Goal: Task Accomplishment & Management: Complete application form

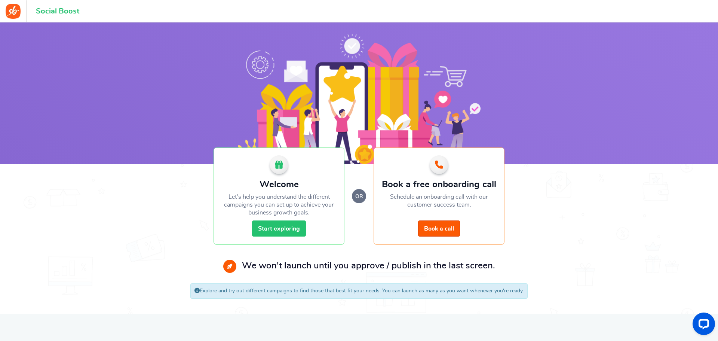
click at [279, 226] on link "Start exploring" at bounding box center [279, 228] width 54 height 16
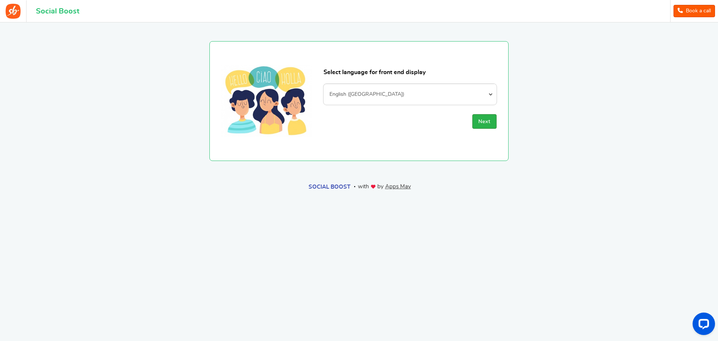
click at [480, 118] on button "Next" at bounding box center [484, 121] width 24 height 15
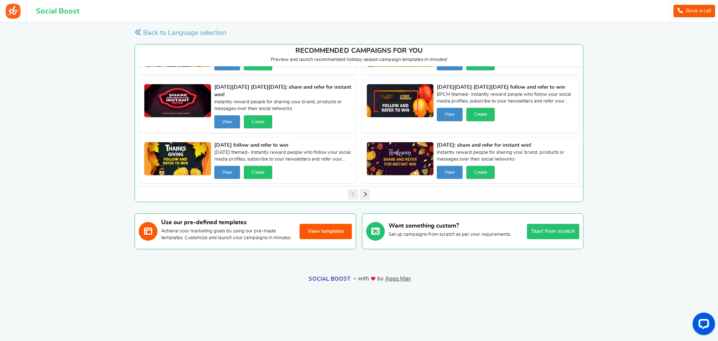
scroll to position [43, 0]
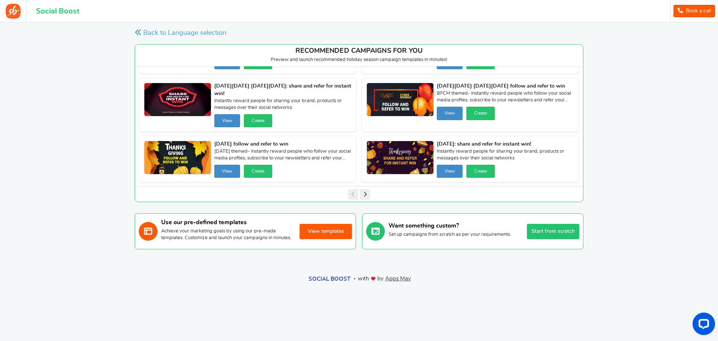
click at [559, 232] on button "Start from scratch" at bounding box center [553, 231] width 52 height 15
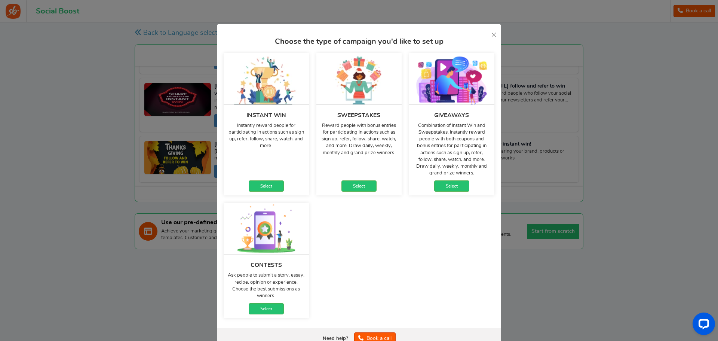
scroll to position [19, 0]
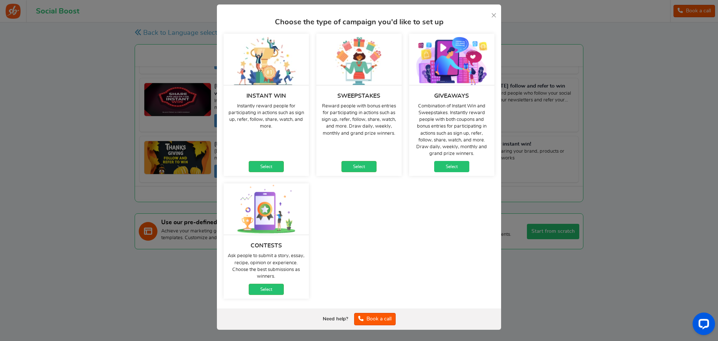
click at [450, 164] on link "Select" at bounding box center [451, 166] width 35 height 11
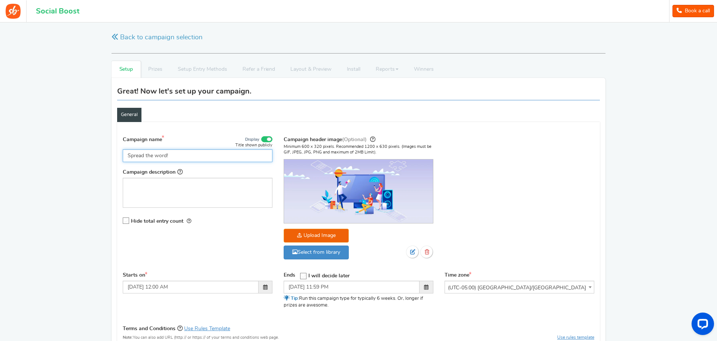
click at [181, 153] on input "Spread the word!" at bounding box center [198, 155] width 150 height 13
type input "S"
click at [128, 153] on input "[DATE]" at bounding box center [198, 155] width 150 height 13
type input "Win Big Africa [DATE]"
click at [136, 191] on div "Editor, competition_desc" at bounding box center [198, 193] width 150 height 30
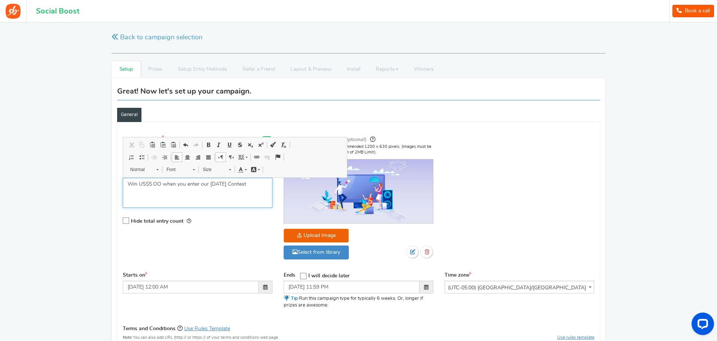
drag, startPoint x: 232, startPoint y: 183, endPoint x: 213, endPoint y: 178, distance: 19.4
click at [227, 184] on p "Win US$5.OO when you enter our [DATE] Contest" at bounding box center [198, 183] width 140 height 7
click at [261, 186] on p "Win US$5.OO when you enter our [DATE] Contest" at bounding box center [198, 183] width 140 height 7
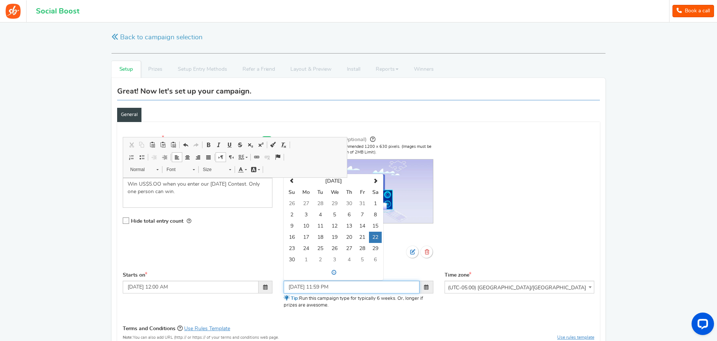
click at [294, 284] on input "[DATE] 11:59 PM" at bounding box center [352, 287] width 136 height 13
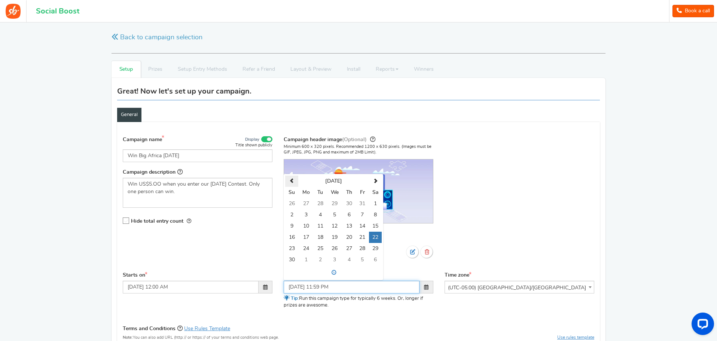
click at [291, 177] on th at bounding box center [291, 180] width 13 height 11
click at [360, 248] on td "31" at bounding box center [362, 248] width 13 height 11
type input "[DATE] 11:59 PM"
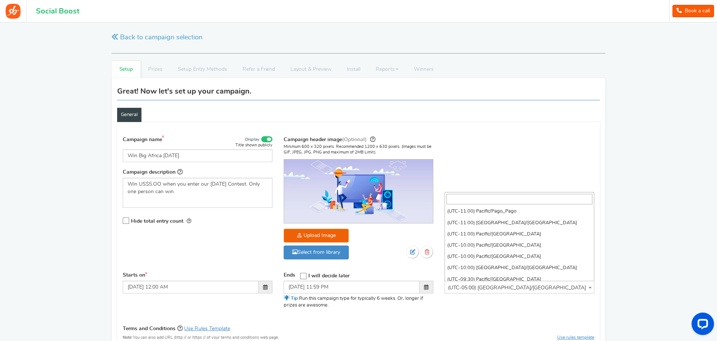
click at [590, 285] on span at bounding box center [589, 285] width 7 height 9
click at [457, 195] on input "search" at bounding box center [519, 199] width 146 height 10
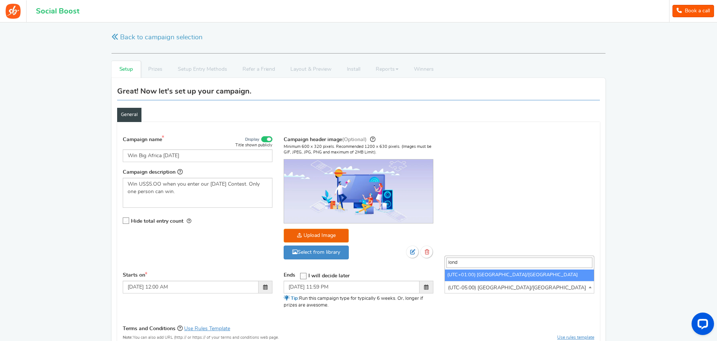
type input "lond"
select select "Europe/[GEOGRAPHIC_DATA]"
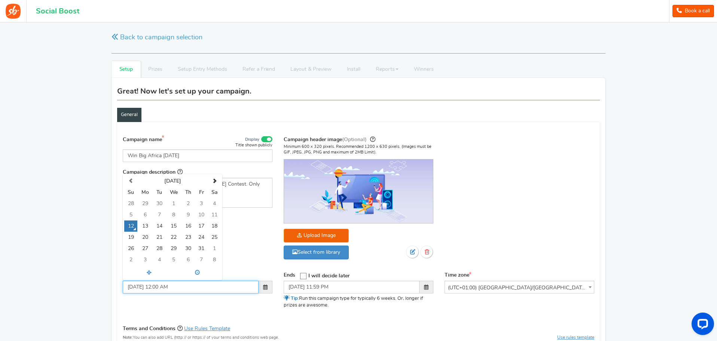
click at [141, 285] on input "[DATE] 12:00 AM" at bounding box center [191, 287] width 136 height 13
click at [138, 286] on input "10/101/2025 12:00 AM" at bounding box center [191, 287] width 136 height 13
type input "[DATE] 12:00 AM"
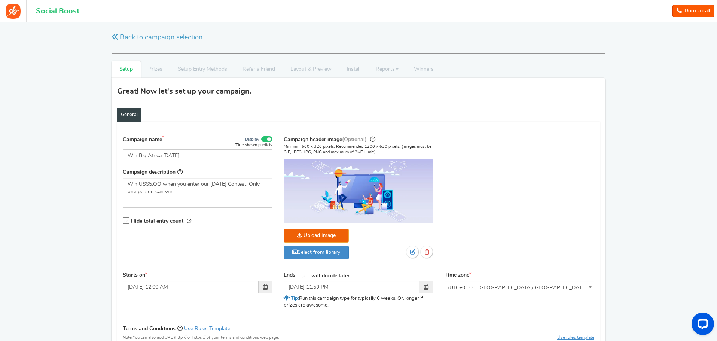
click at [246, 309] on div "Starts on [DATE] 12:00 AM Ends Open On" at bounding box center [358, 295] width 482 height 47
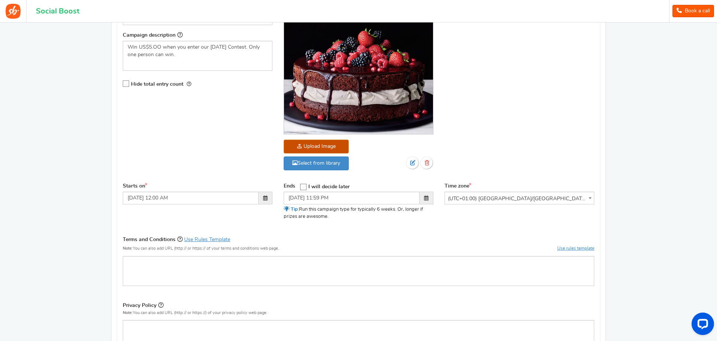
scroll to position [150, 0]
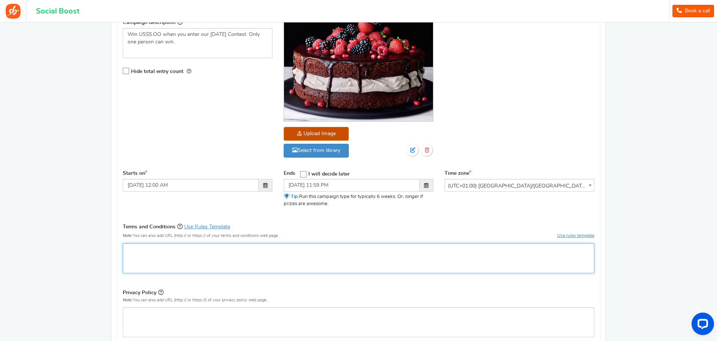
click at [159, 251] on p "Editor, competition_terms" at bounding box center [359, 249] width 462 height 7
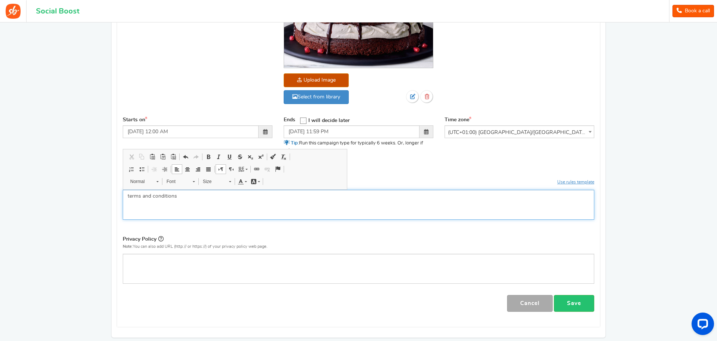
scroll to position [224, 0]
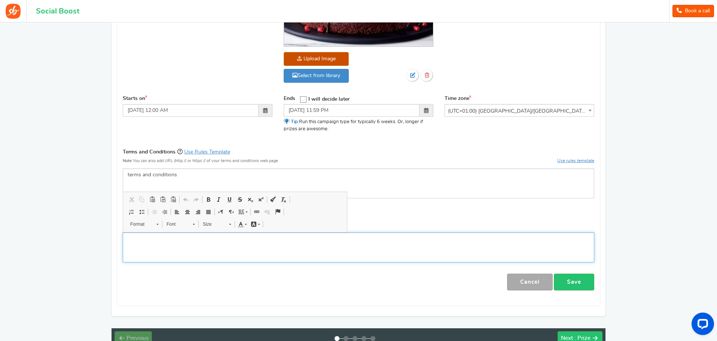
click at [143, 243] on div "Editor, competition_privacy" at bounding box center [358, 247] width 471 height 30
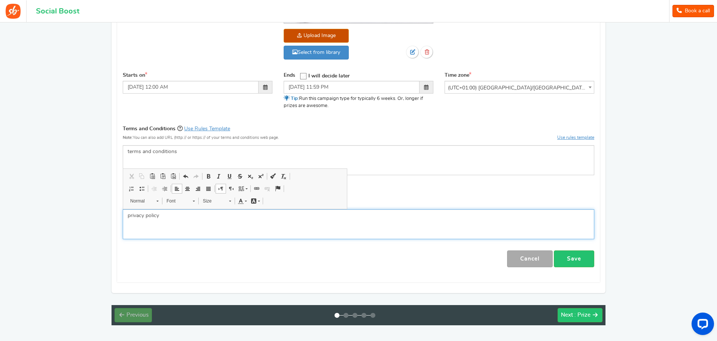
scroll to position [272, 0]
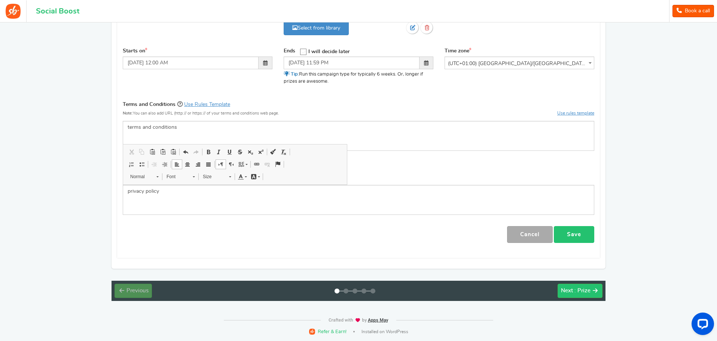
click at [580, 234] on link "Save" at bounding box center [574, 234] width 40 height 17
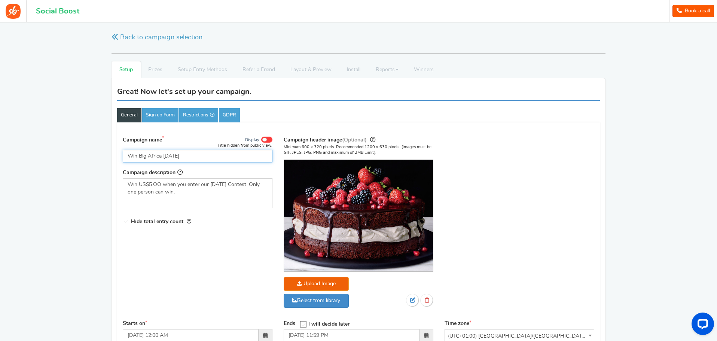
click at [163, 153] on input "Win Big Africa [DATE]" at bounding box center [198, 156] width 150 height 13
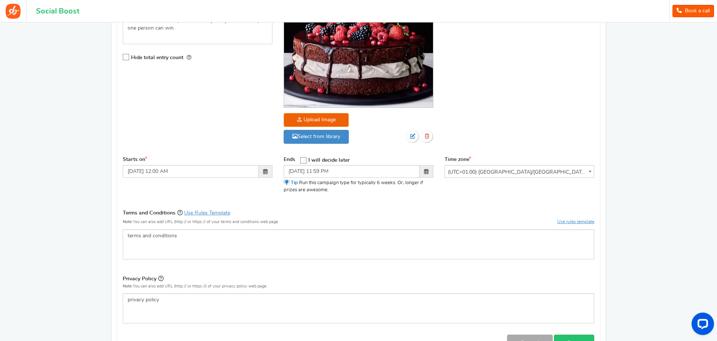
scroll to position [262, 0]
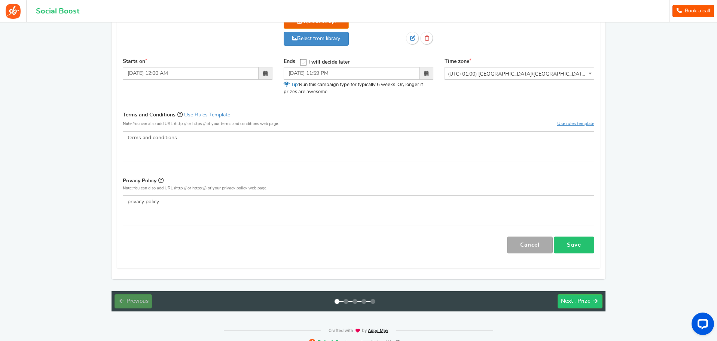
type input "Win Big Africa [DATE]"
click at [579, 245] on link "Save" at bounding box center [574, 244] width 40 height 17
click at [586, 300] on span ": Prize" at bounding box center [582, 301] width 16 height 6
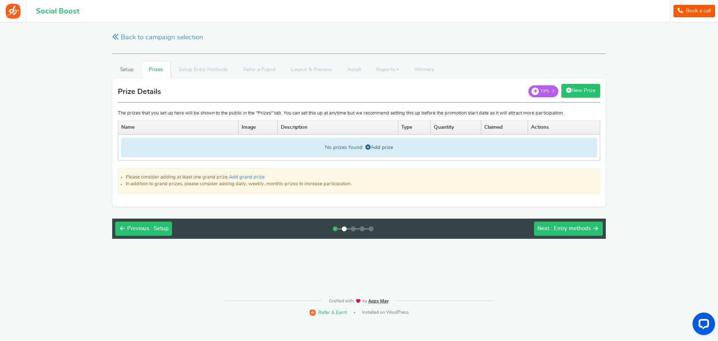
click at [383, 145] on link "Add prize" at bounding box center [379, 147] width 28 height 5
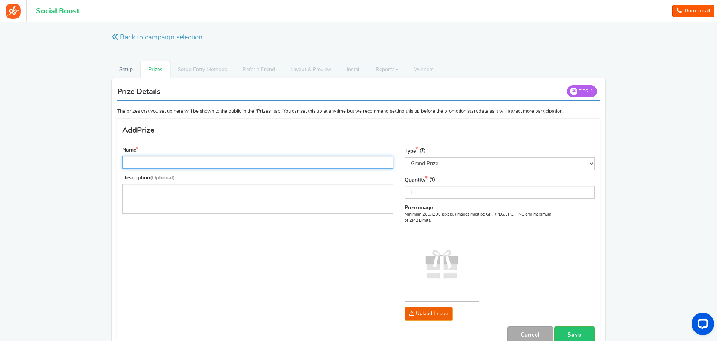
click at [131, 163] on input "Name" at bounding box center [257, 162] width 271 height 13
type input "cash us $5.00"
click at [591, 162] on select "Select the prize type Grand Prize Daily Prize Weekly Prize Monthly Prize" at bounding box center [499, 163] width 190 height 13
select select "monthly"
click at [404, 157] on select "Select the prize type Grand Prize Daily Prize Weekly Prize Monthly Prize" at bounding box center [499, 163] width 190 height 13
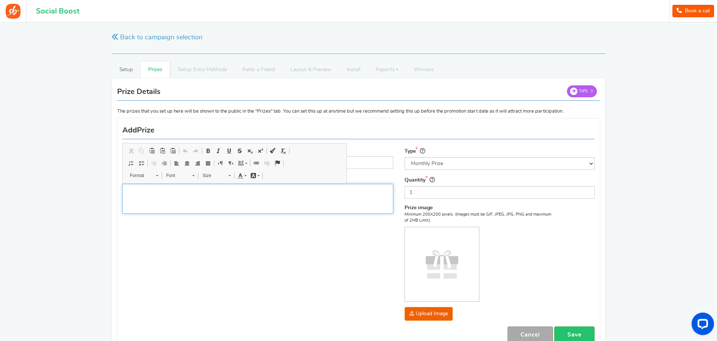
click at [137, 198] on div "Editor, prize_description" at bounding box center [257, 199] width 271 height 30
click at [343, 248] on div "Name cash us $5.00 Description (Optional) prize desc ription Type Select the pr…" at bounding box center [358, 235] width 483 height 226
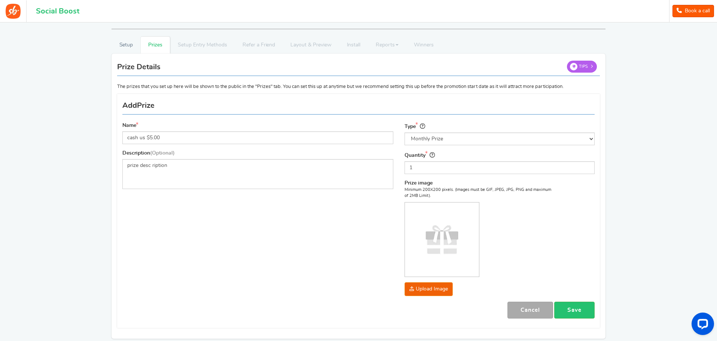
scroll to position [37, 0]
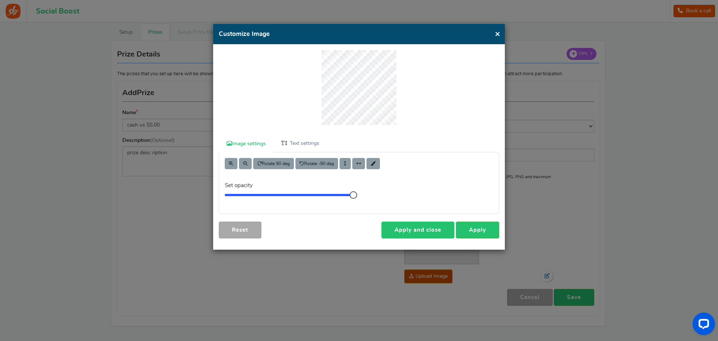
click at [431, 227] on link "Apply and close" at bounding box center [417, 229] width 73 height 17
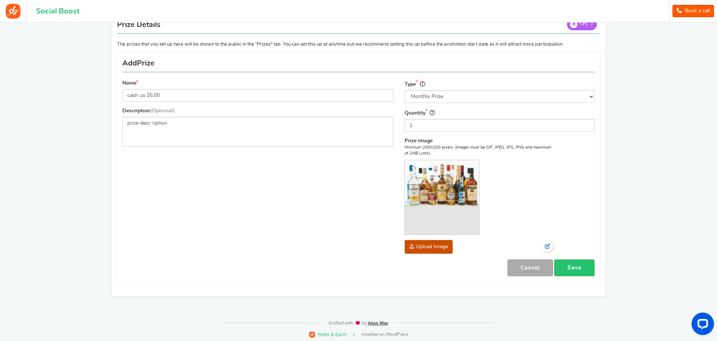
scroll to position [70, 0]
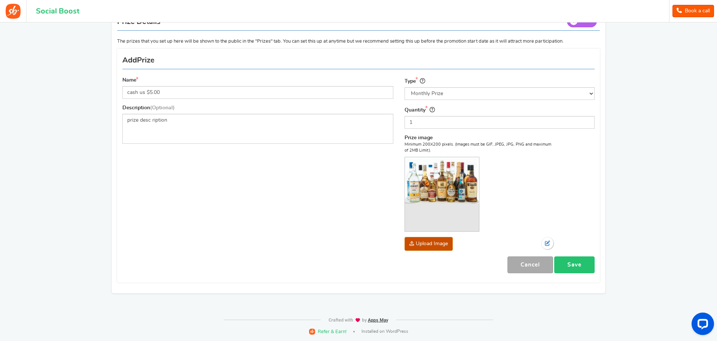
click at [572, 264] on link "Save" at bounding box center [574, 264] width 40 height 17
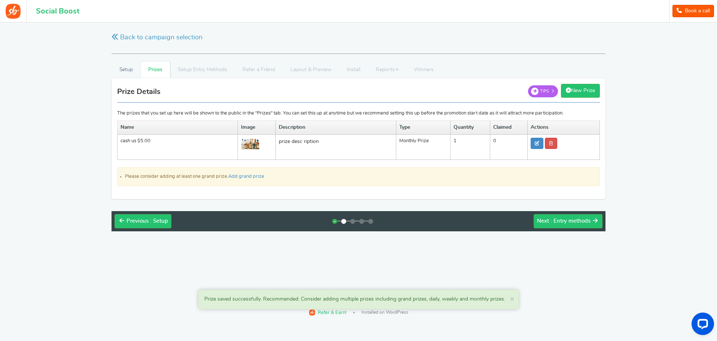
scroll to position [0, 0]
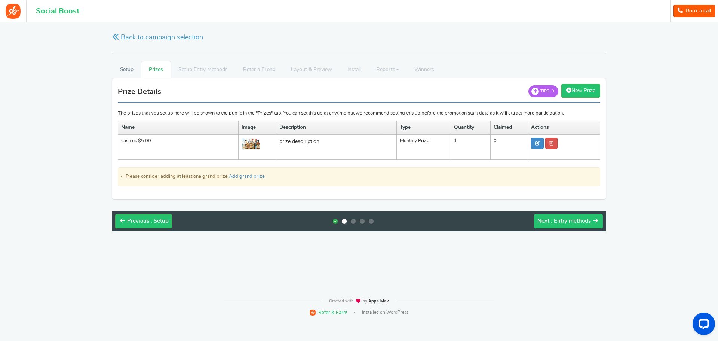
click at [577, 220] on span ": Entry methods" at bounding box center [571, 221] width 40 height 6
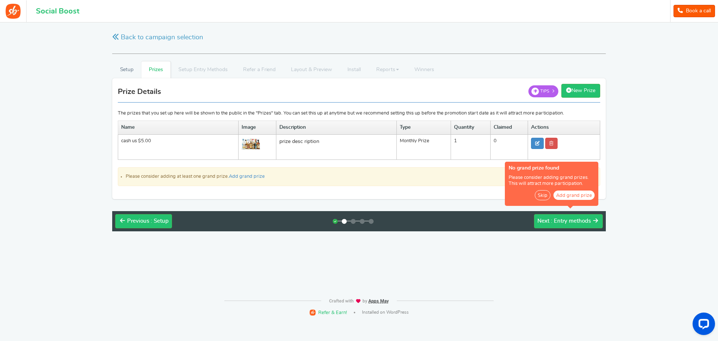
click at [547, 194] on button "Skip" at bounding box center [543, 195] width 16 height 10
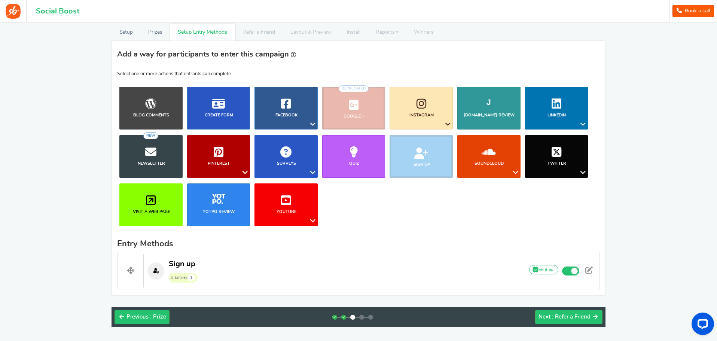
scroll to position [64, 0]
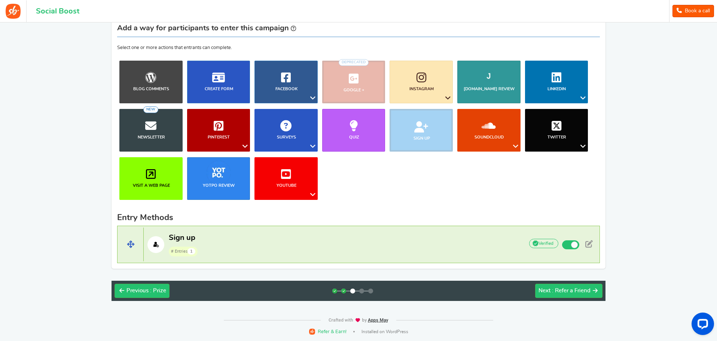
click at [245, 241] on p "Sign up # Entries 1" at bounding box center [330, 245] width 372 height 24
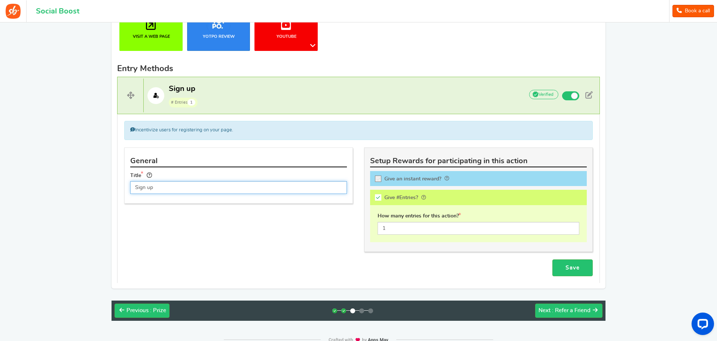
scroll to position [215, 0]
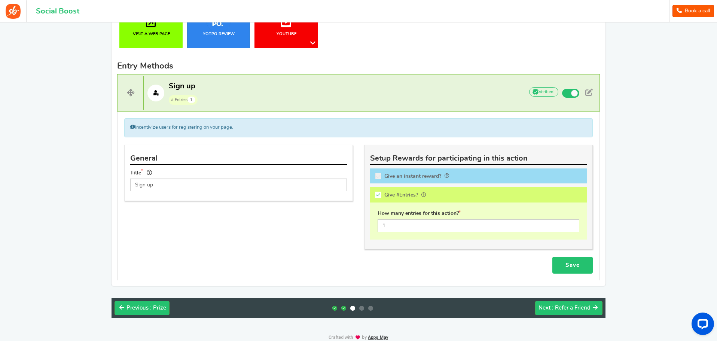
click at [570, 265] on link "Save" at bounding box center [572, 265] width 40 height 17
click at [563, 305] on span ": Refer a Friend" at bounding box center [571, 308] width 39 height 6
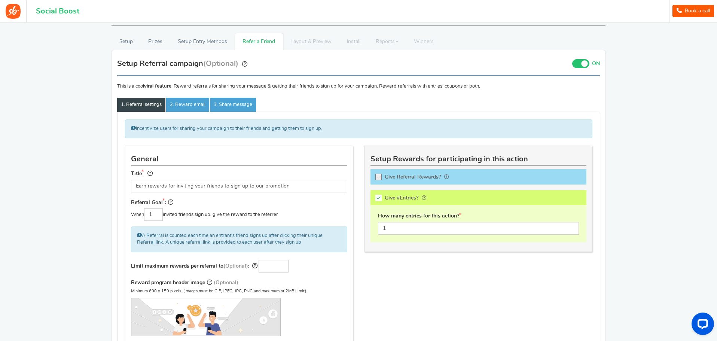
scroll to position [0, 0]
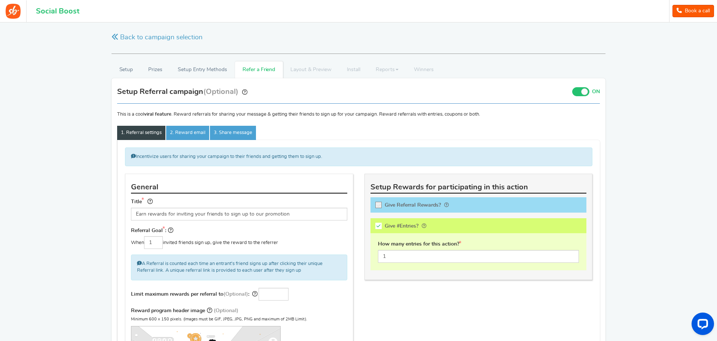
click at [582, 93] on span at bounding box center [584, 91] width 7 height 7
click at [0, 0] on input "ON OFF" at bounding box center [0, 0] width 0 height 0
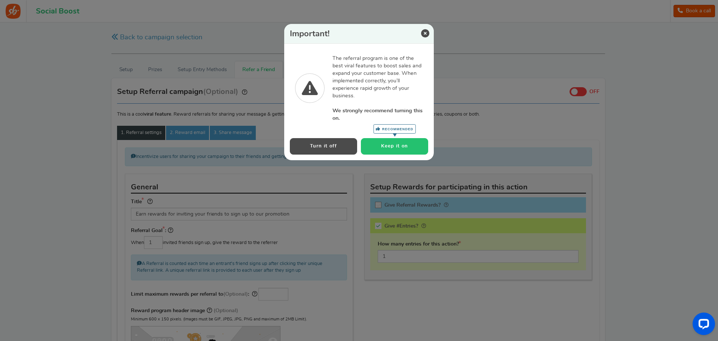
click at [388, 146] on button "Keep it on Recommended" at bounding box center [394, 146] width 67 height 16
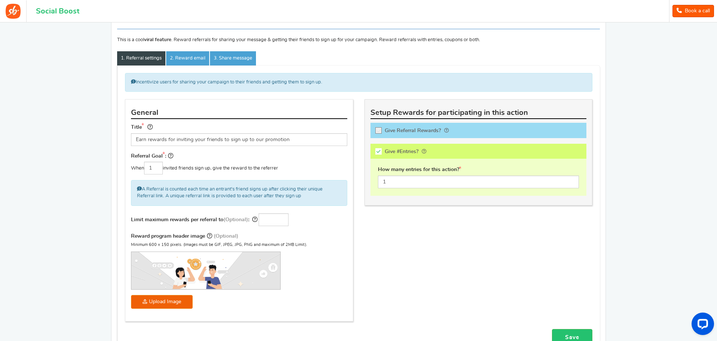
scroll to position [75, 0]
type input "1"
click at [282, 217] on input "1" at bounding box center [273, 219] width 30 height 13
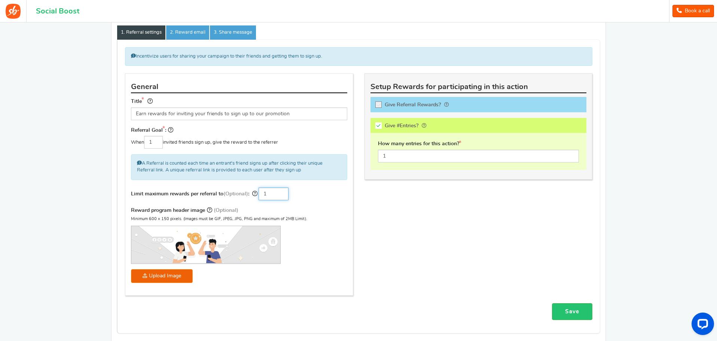
scroll to position [112, 0]
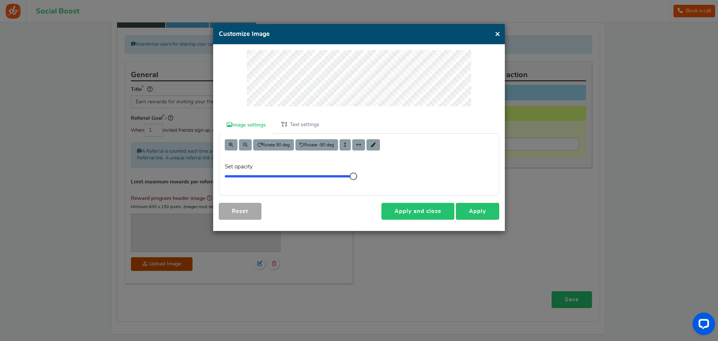
click at [422, 209] on link "Apply and close" at bounding box center [417, 211] width 73 height 17
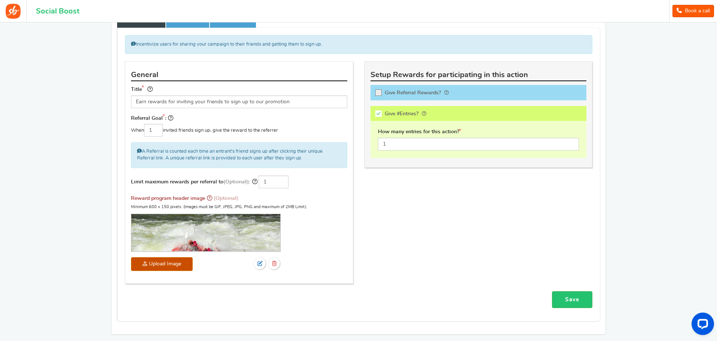
click at [377, 93] on icon at bounding box center [379, 93] width 6 height 6
click at [377, 93] on input "Give Referral Rewards? Coupon over" at bounding box center [380, 93] width 7 height 7
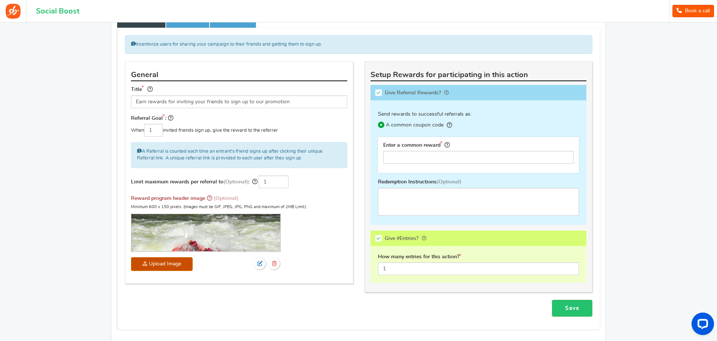
click at [377, 93] on icon at bounding box center [378, 92] width 6 height 6
click at [377, 93] on input "Give Referral Rewards? Coupon over" at bounding box center [380, 93] width 7 height 7
checkbox input "false"
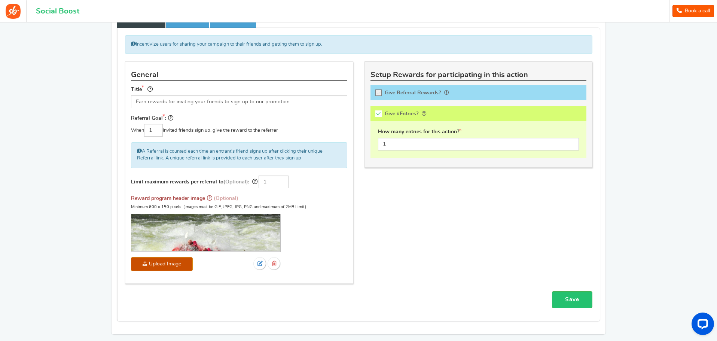
click at [377, 114] on icon at bounding box center [378, 113] width 6 height 6
click at [377, 114] on input "Give #Entries?" at bounding box center [380, 114] width 7 height 7
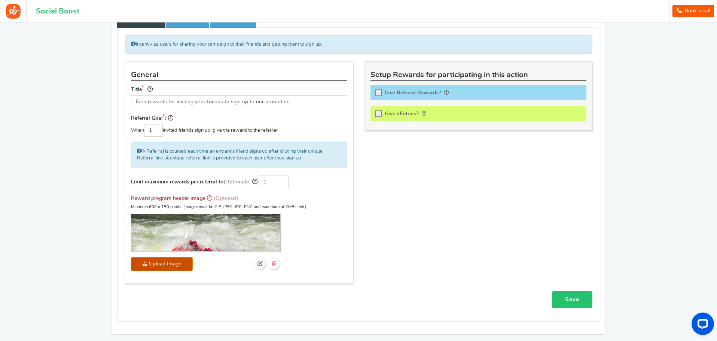
click at [377, 114] on icon at bounding box center [379, 114] width 6 height 6
click at [377, 114] on input "Give #Entries?" at bounding box center [380, 114] width 7 height 7
checkbox input "true"
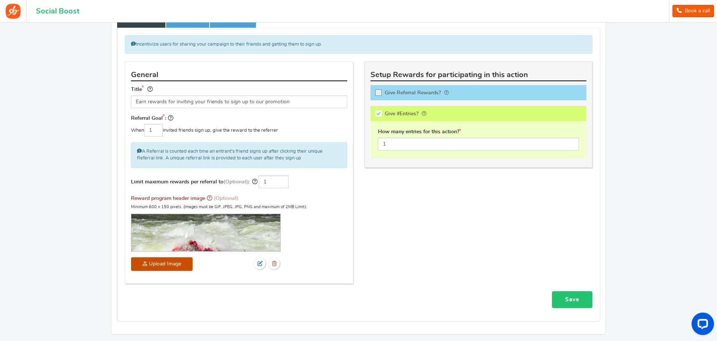
click at [577, 300] on link "Save" at bounding box center [572, 299] width 40 height 17
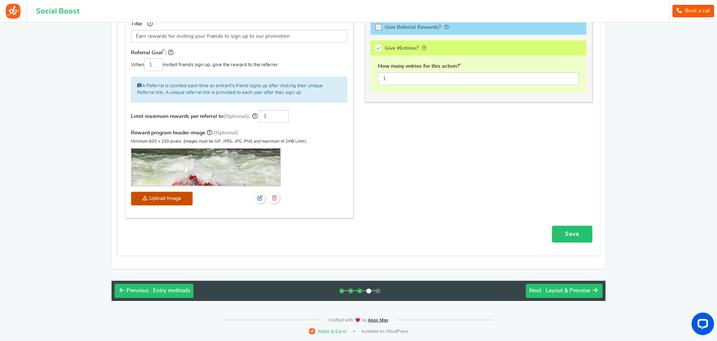
click at [577, 229] on link "Save" at bounding box center [572, 234] width 40 height 17
click at [569, 290] on span ": Layout & Preview" at bounding box center [566, 291] width 48 height 6
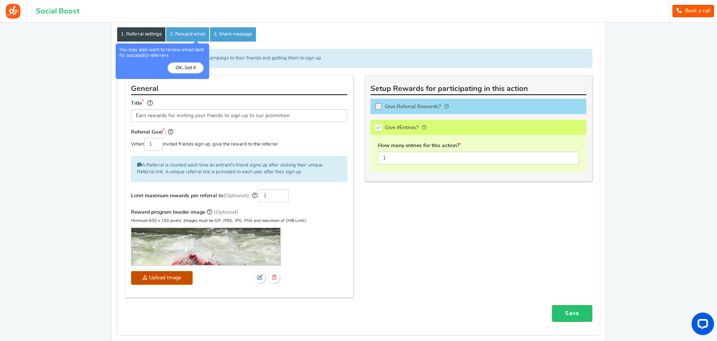
scroll to position [116, 0]
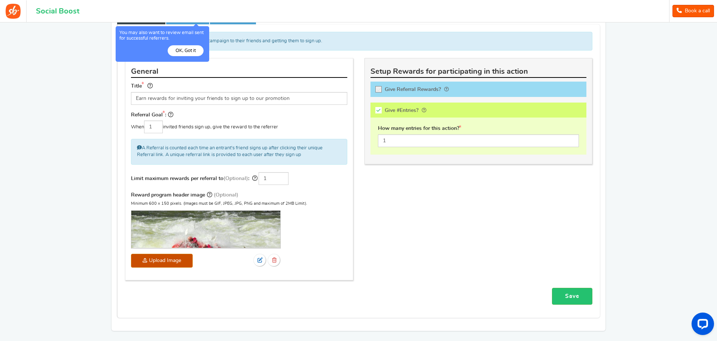
click at [193, 51] on button "OK, Got it" at bounding box center [186, 50] width 36 height 11
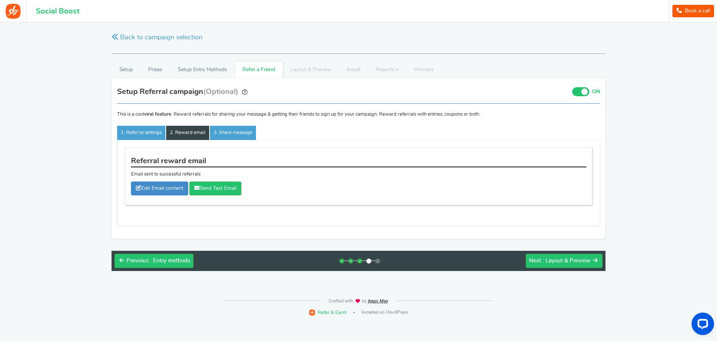
scroll to position [0, 0]
click at [164, 187] on link "Edit Email content" at bounding box center [160, 188] width 57 height 14
type input "Thank you for your referral"
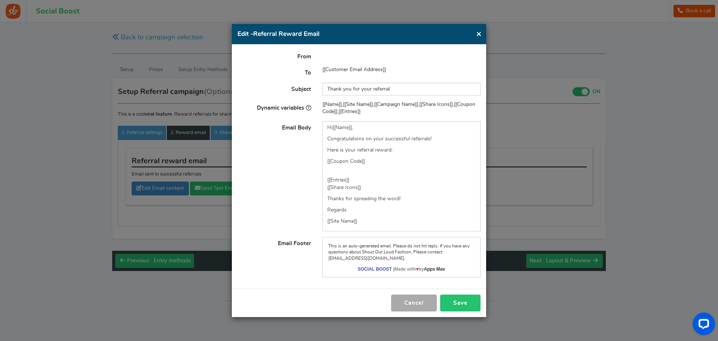
click at [459, 298] on button "Save" at bounding box center [460, 302] width 40 height 17
click at [479, 33] on button "×" at bounding box center [479, 33] width 6 height 9
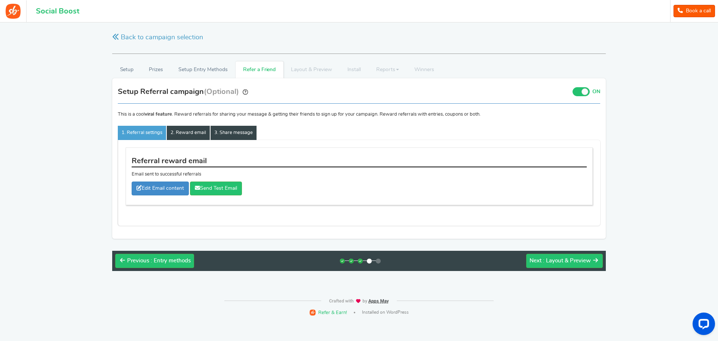
click at [241, 129] on link "3. Share message" at bounding box center [234, 133] width 46 height 14
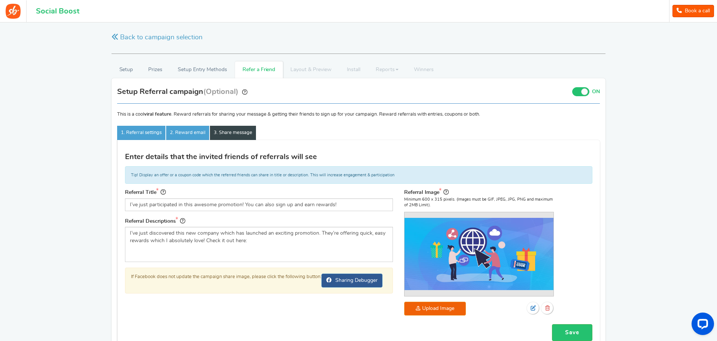
click at [241, 129] on link "3. Share message" at bounding box center [233, 133] width 46 height 14
click at [574, 331] on link "Save" at bounding box center [572, 332] width 40 height 17
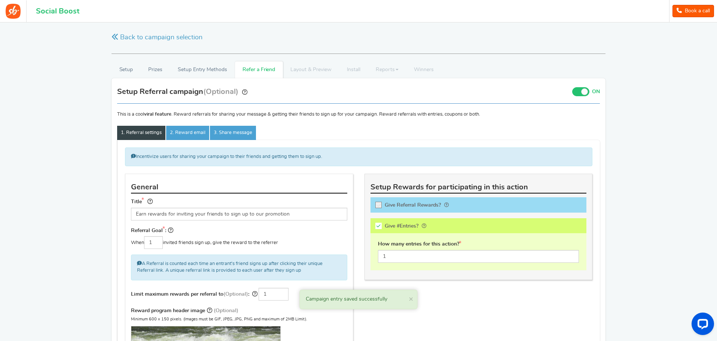
scroll to position [178, 0]
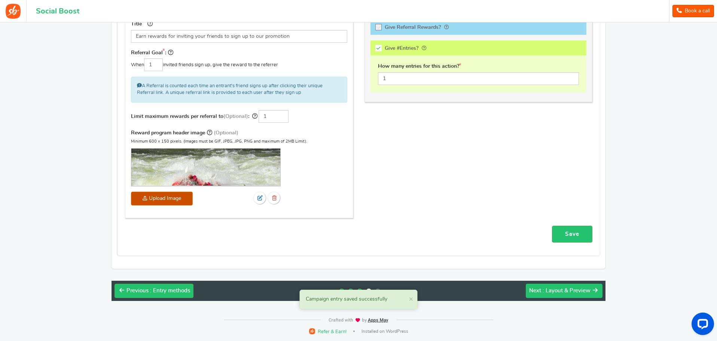
click at [564, 292] on span ": Layout & Preview" at bounding box center [566, 291] width 48 height 6
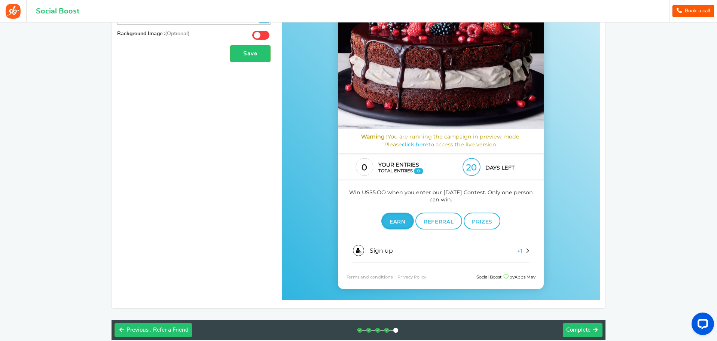
scroll to position [173, 0]
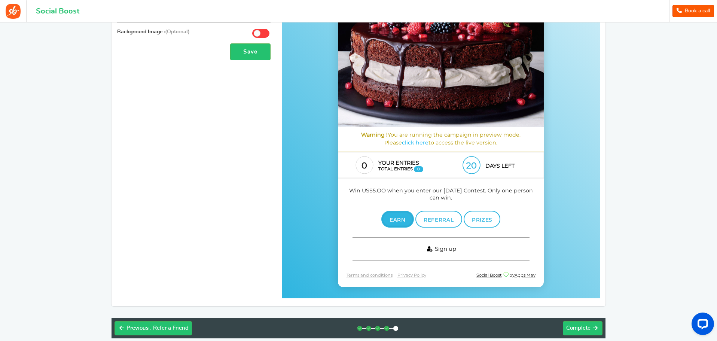
click at [442, 249] on span "Sign up" at bounding box center [445, 248] width 21 height 7
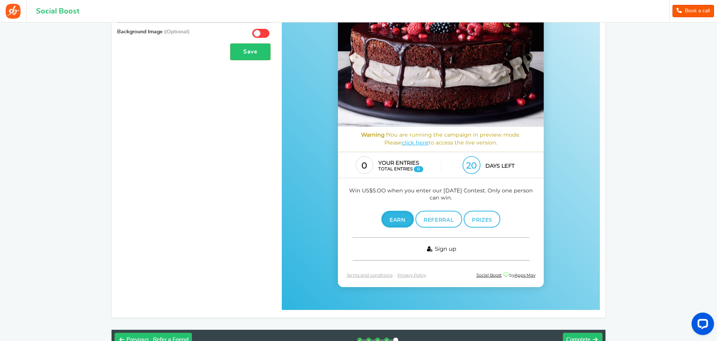
scroll to position [145, 0]
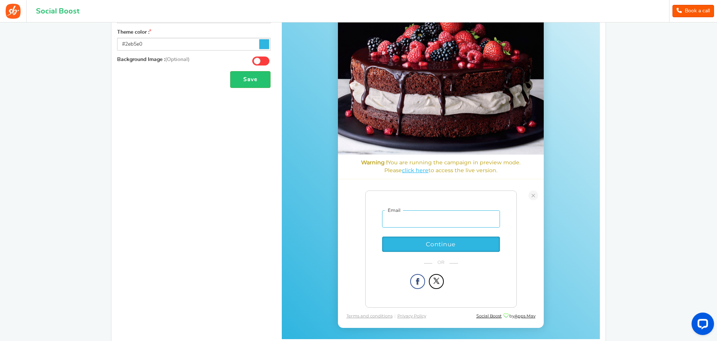
click at [414, 215] on input "email" at bounding box center [441, 219] width 118 height 17
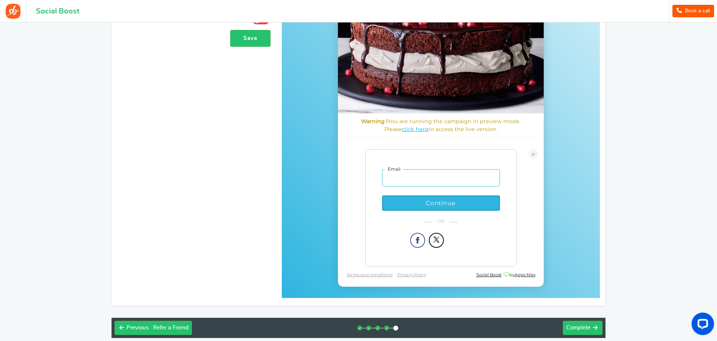
scroll to position [187, 0]
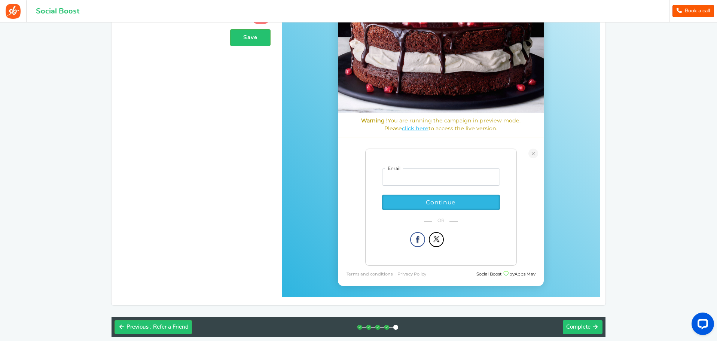
click at [585, 322] on button "Next Complete" at bounding box center [583, 327] width 40 height 14
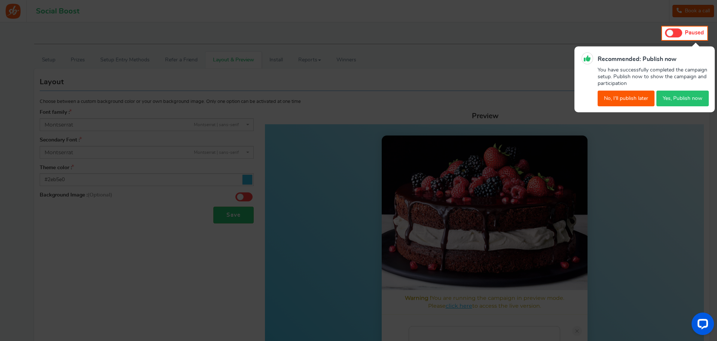
scroll to position [0, 0]
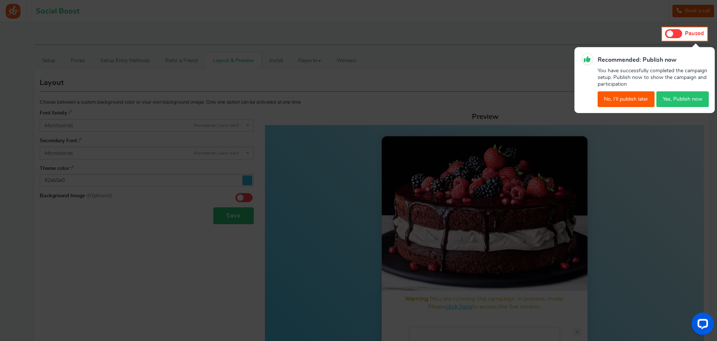
click at [631, 98] on button "No, I'll publish later" at bounding box center [625, 99] width 57 height 16
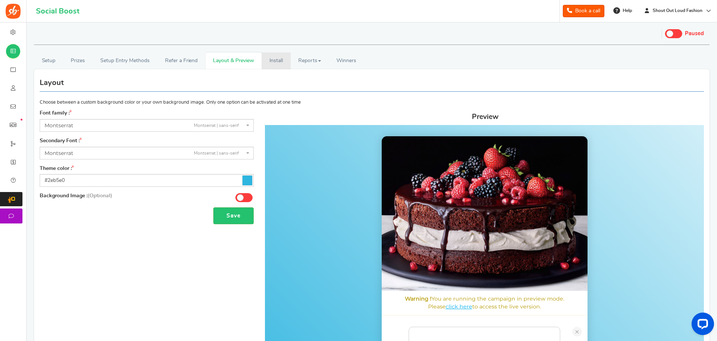
click at [277, 59] on link "Install" at bounding box center [275, 60] width 29 height 17
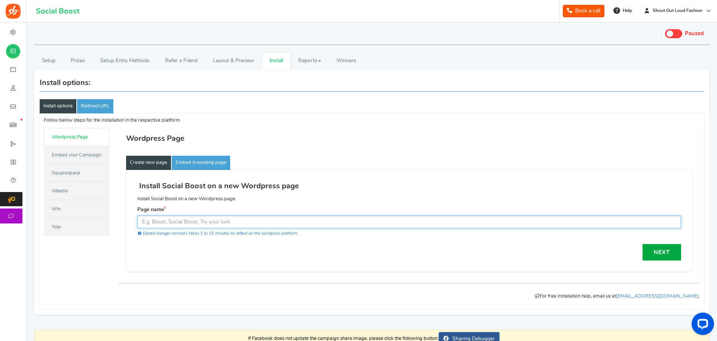
click at [200, 221] on input "text" at bounding box center [408, 221] width 543 height 13
click at [201, 221] on input "text" at bounding box center [408, 221] width 543 height 13
paste input "[URL][DOMAIN_NAME]"
type input "[URL][DOMAIN_NAME]"
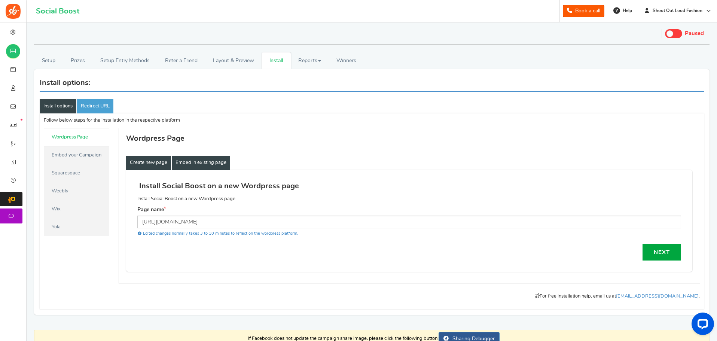
click at [210, 160] on link "Embed in existing page" at bounding box center [201, 163] width 58 height 14
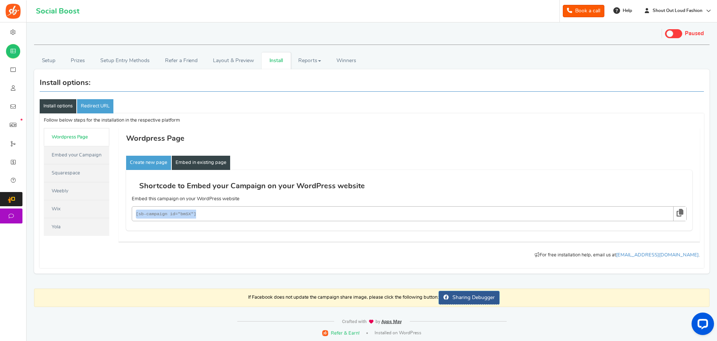
drag, startPoint x: 200, startPoint y: 215, endPoint x: 135, endPoint y: 212, distance: 65.5
click at [135, 212] on p "[sb-campaign id="bmSX"]" at bounding box center [409, 213] width 555 height 15
copy code "[sb-campaign id="bmSX"]"
click at [524, 149] on div "Create new page Embed in existing page Install Social Boost on a new Wordpress …" at bounding box center [409, 195] width 581 height 94
click at [351, 59] on span "Winners" at bounding box center [346, 60] width 20 height 5
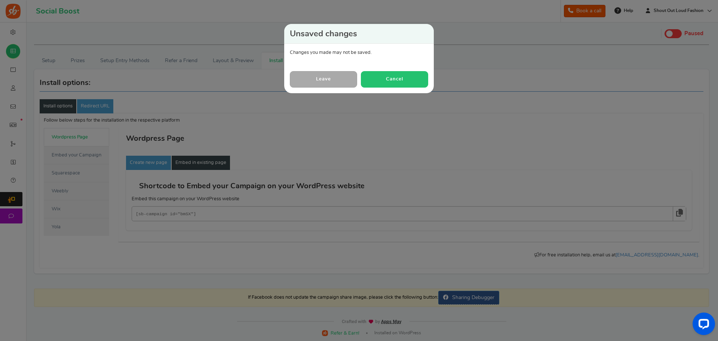
click at [391, 79] on button "Cancel" at bounding box center [394, 79] width 67 height 16
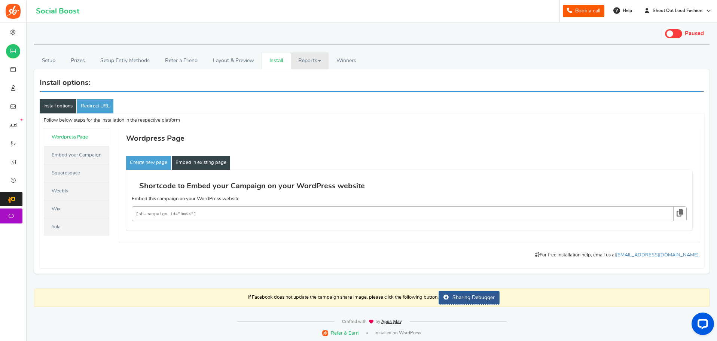
click at [315, 62] on link "Reports" at bounding box center [310, 60] width 38 height 17
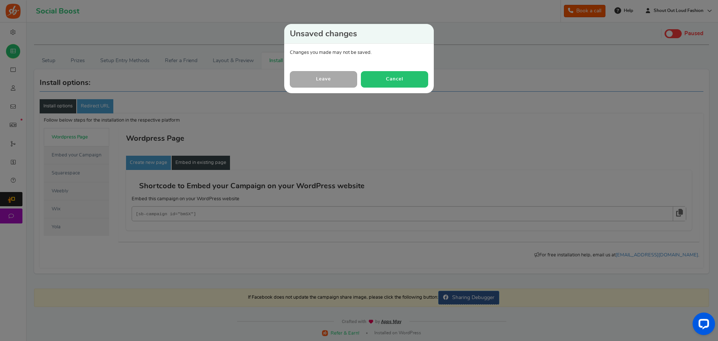
click at [393, 77] on button "Cancel" at bounding box center [394, 79] width 67 height 16
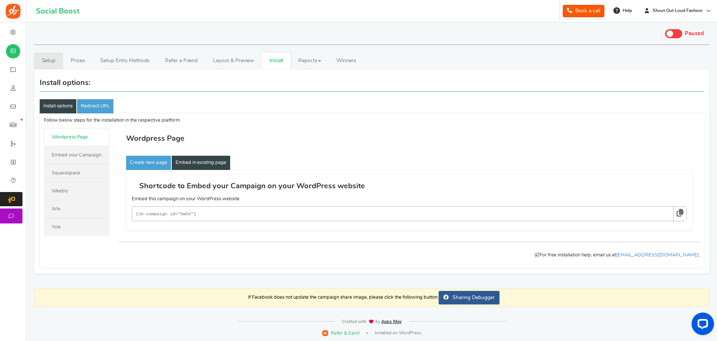
click at [51, 59] on link "Setup" at bounding box center [48, 60] width 29 height 17
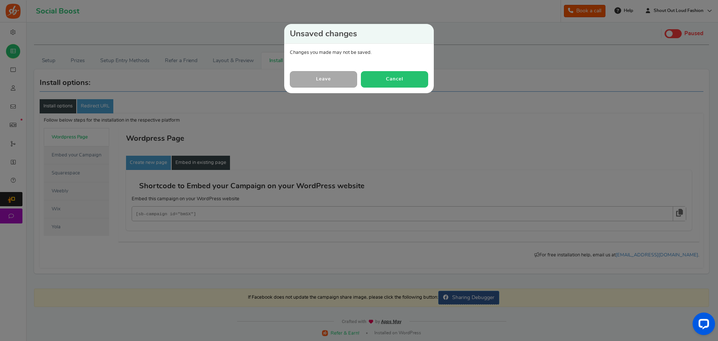
click at [395, 79] on button "Cancel" at bounding box center [394, 79] width 67 height 16
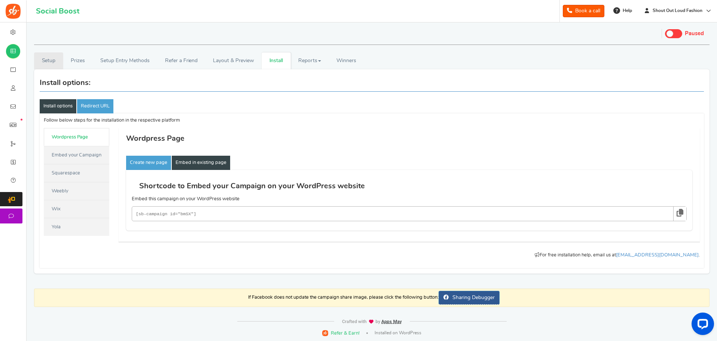
click at [50, 60] on link "Setup" at bounding box center [48, 60] width 29 height 17
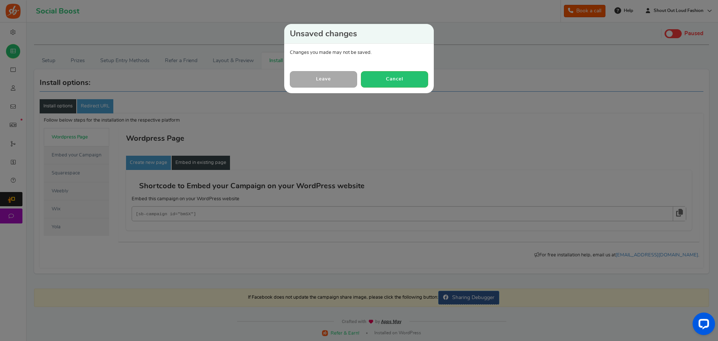
click at [324, 78] on link "Leave" at bounding box center [323, 79] width 67 height 16
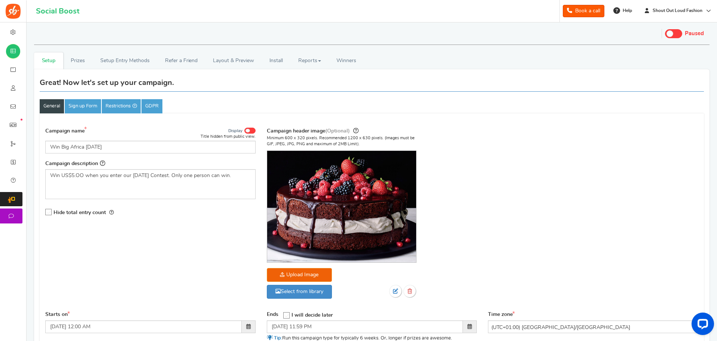
click at [249, 130] on span at bounding box center [247, 131] width 4 height 4
click at [0, 0] on input "Display" at bounding box center [0, 0] width 0 height 0
click at [83, 59] on link "Prizes" at bounding box center [78, 60] width 30 height 17
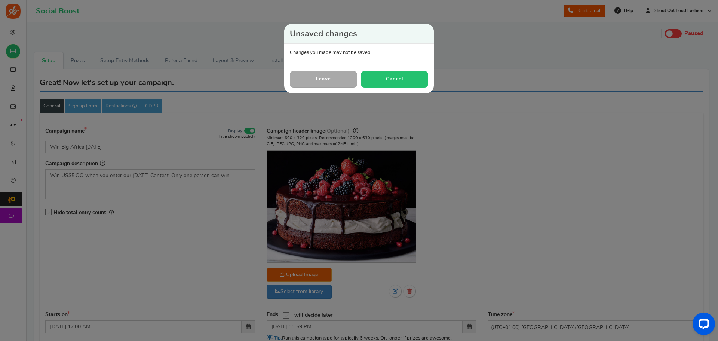
click at [394, 79] on button "Cancel" at bounding box center [394, 79] width 67 height 16
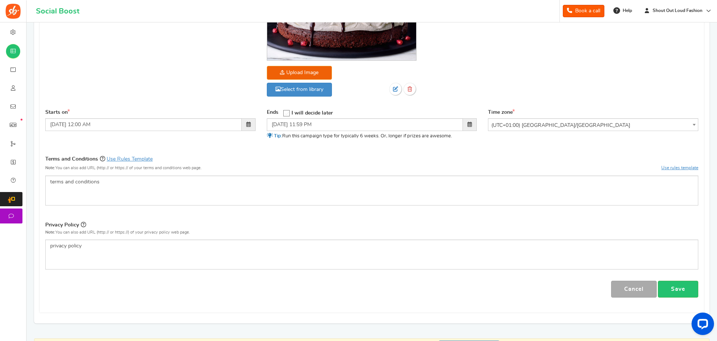
scroll to position [254, 0]
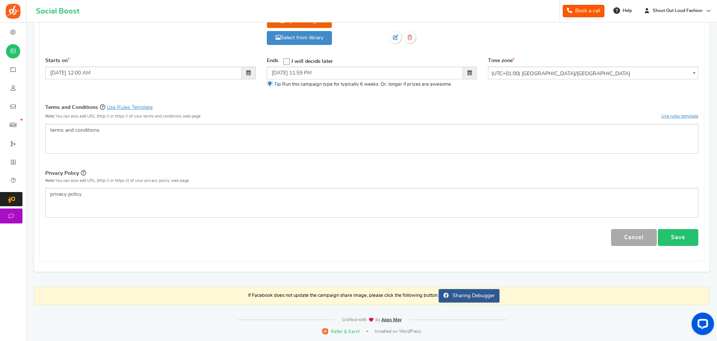
click at [676, 230] on link "Save" at bounding box center [678, 237] width 40 height 17
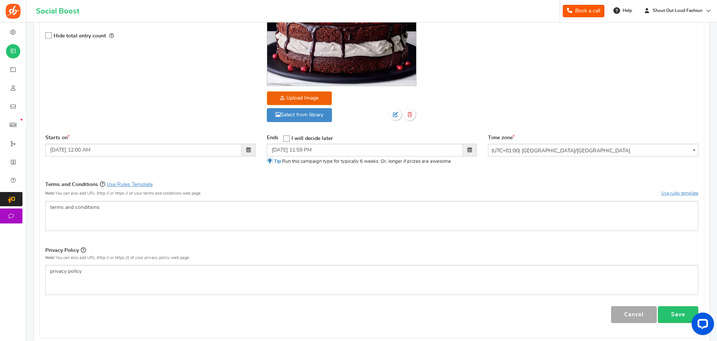
scroll to position [0, 0]
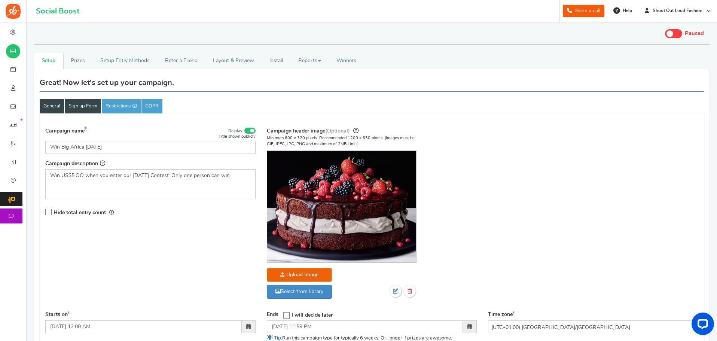
click at [81, 107] on link "Sign up Form" at bounding box center [83, 106] width 36 height 14
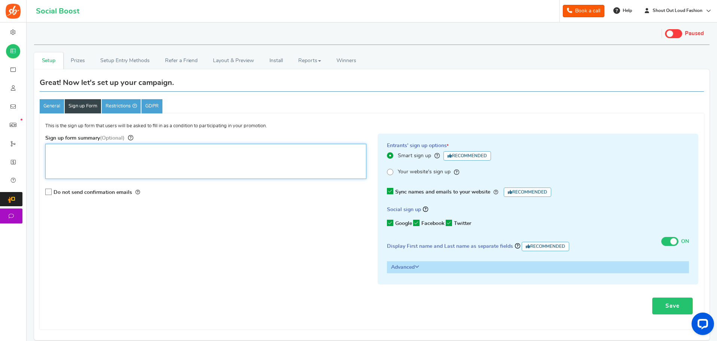
click at [84, 159] on textarea "Sign up form summary (Optional)" at bounding box center [205, 161] width 321 height 35
click at [56, 151] on textarea "Sign up form summary (Optional)" at bounding box center [205, 161] width 321 height 35
click at [70, 155] on textarea "Sign up form summary (Optional)" at bounding box center [205, 161] width 321 height 35
type textarea "W"
click at [238, 152] on textarea "Hi Everyone, Welcome to our contests, Sign up to win our monthly cash prize" at bounding box center [205, 161] width 321 height 35
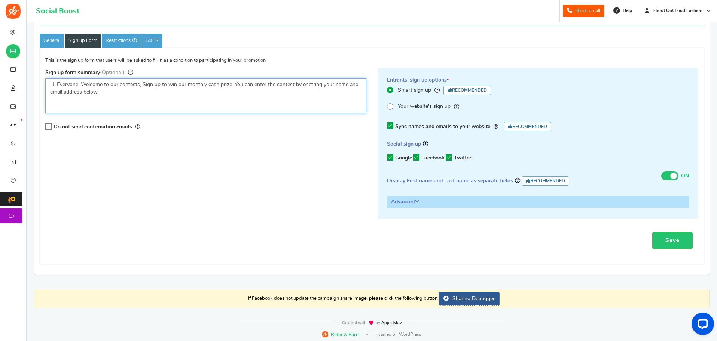
scroll to position [68, 0]
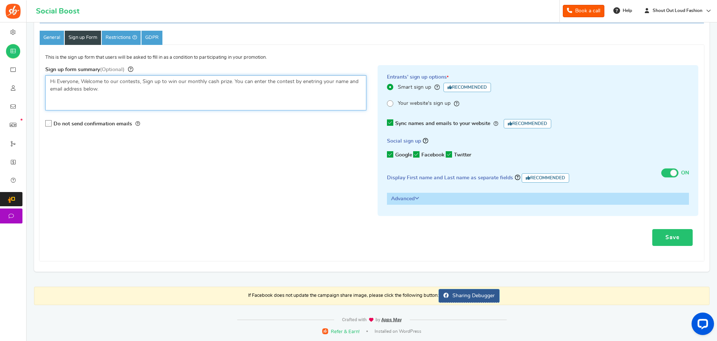
type textarea "Hi Everyone, Welcome to our contests, Sign up to win our monthly cash prize. Yo…"
click at [671, 235] on link "Save" at bounding box center [672, 237] width 40 height 17
click at [85, 36] on link "Sign up Form" at bounding box center [83, 38] width 36 height 14
click at [120, 33] on link "Restrictions" at bounding box center [121, 38] width 39 height 14
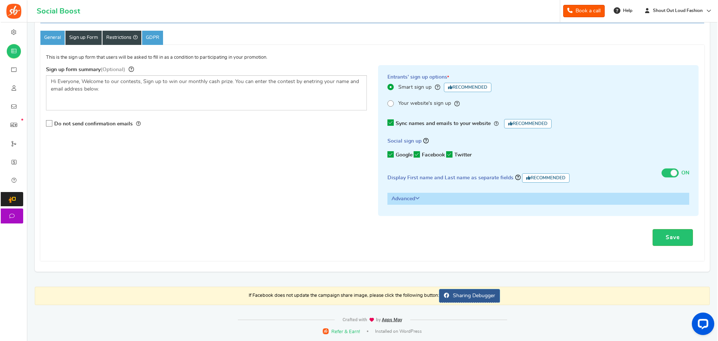
scroll to position [0, 0]
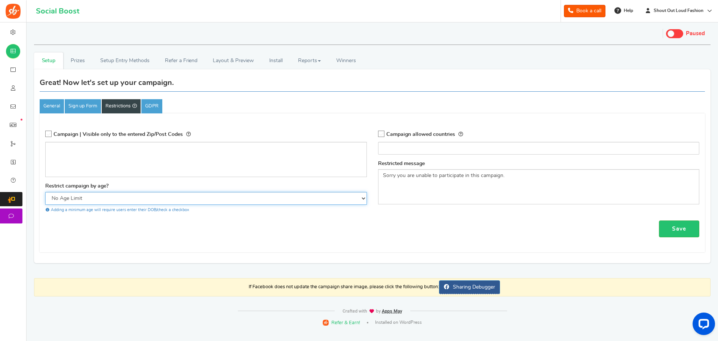
click at [363, 198] on select "No Age Limit 13+ Required Checkbox 18+ Required Checkbox 21+ Required Checkbox" at bounding box center [206, 198] width 322 height 13
click at [45, 192] on select "No Age Limit 13+ Required Checkbox 18+ Required Checkbox 21+ Required Checkbox" at bounding box center [206, 198] width 322 height 13
click at [363, 197] on select "No Age Limit 13+ Required Checkbox 18+ Required Checkbox 21+ Required Checkbox" at bounding box center [206, 198] width 322 height 13
select select "13CHK"
click at [45, 192] on select "No Age Limit 13+ Required Checkbox 18+ Required Checkbox 21+ Required Checkbox" at bounding box center [206, 198] width 322 height 13
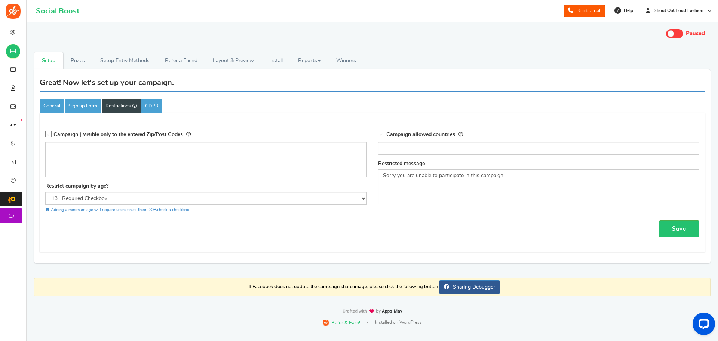
click at [383, 134] on icon at bounding box center [382, 134] width 6 height 6
click at [379, 134] on input "Campaign allowed countries" at bounding box center [379, 134] width 0 height 5
click at [389, 146] on input "search" at bounding box center [538, 147] width 317 height 7
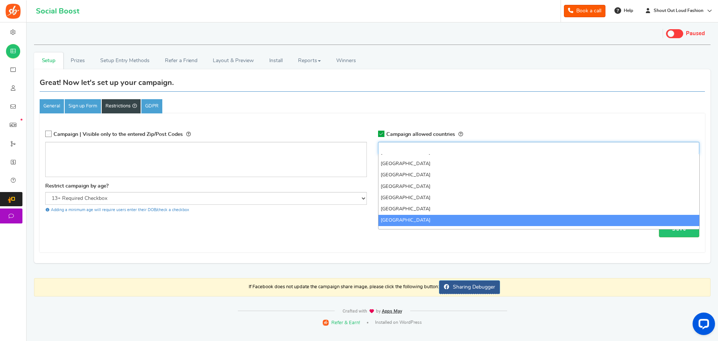
scroll to position [2635, 0]
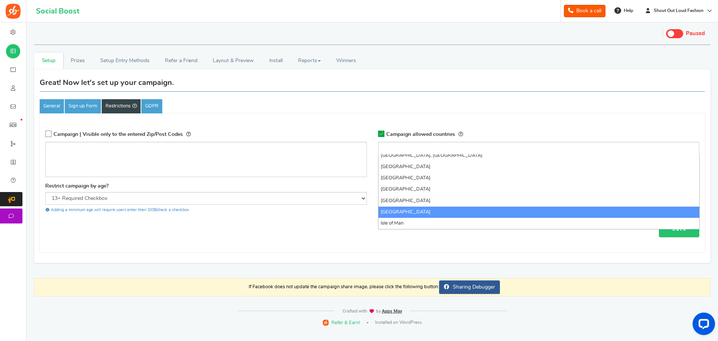
select select "ZW"
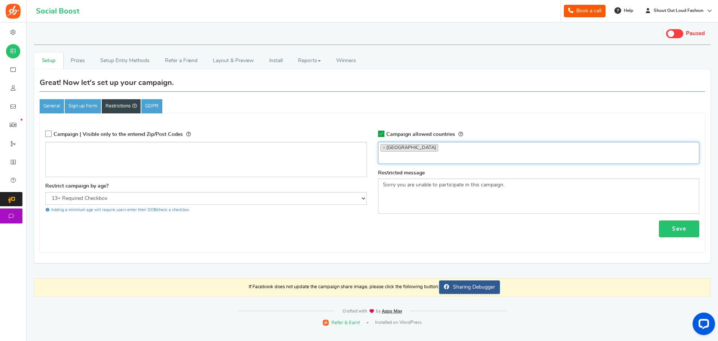
click at [383, 157] on input "search" at bounding box center [538, 156] width 317 height 7
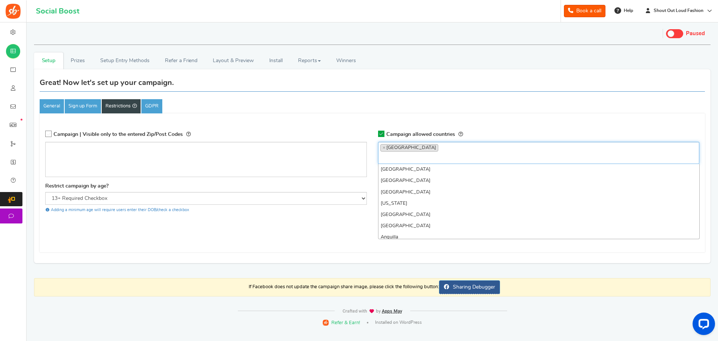
scroll to position [2635, 0]
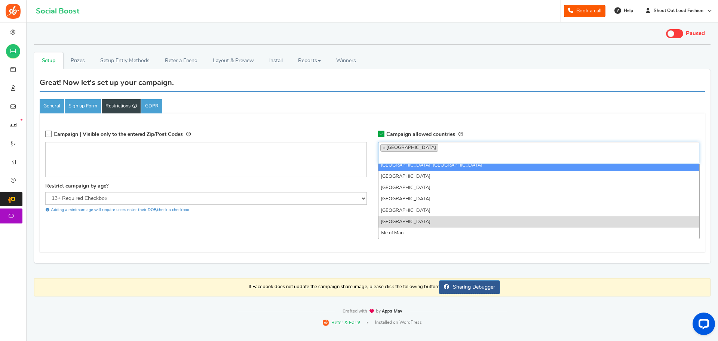
click at [393, 157] on input "search" at bounding box center [538, 156] width 317 height 7
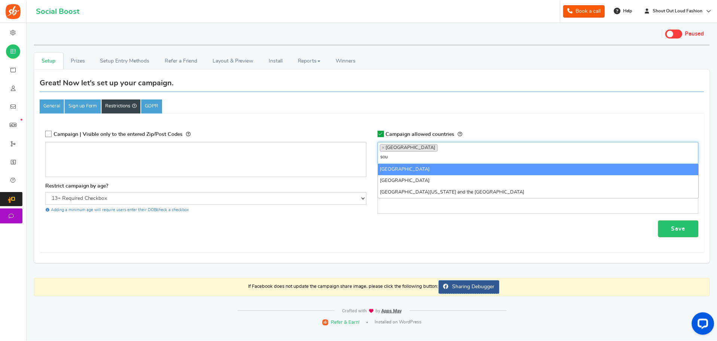
scroll to position [0, 0]
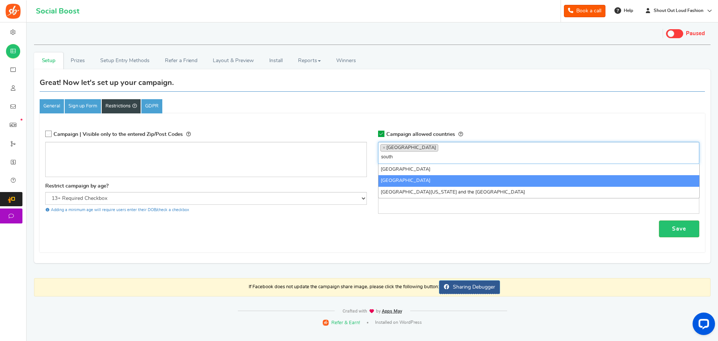
type input "south"
select select "ZA"
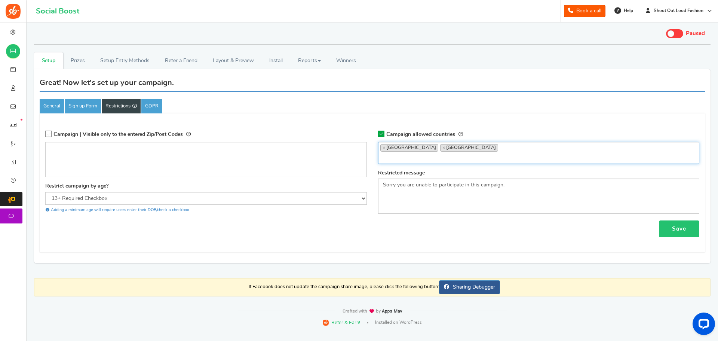
click at [677, 230] on link "Save" at bounding box center [679, 228] width 40 height 17
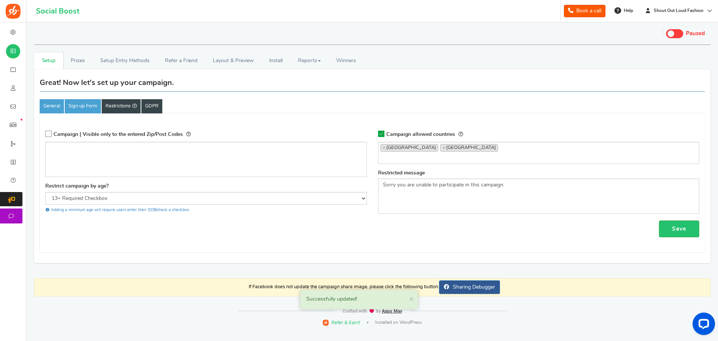
click at [153, 103] on link "GDPR" at bounding box center [151, 106] width 21 height 14
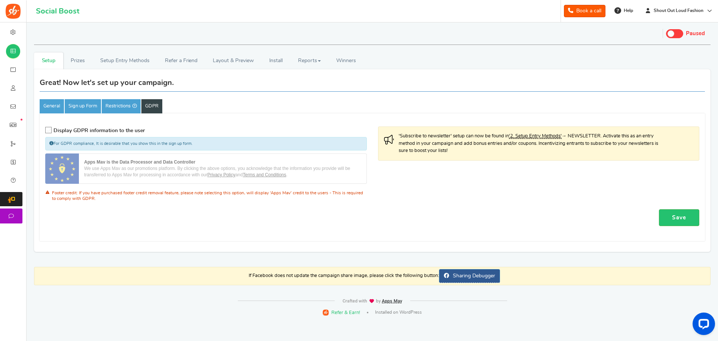
click at [50, 129] on icon at bounding box center [49, 130] width 6 height 6
click at [46, 129] on input "Display GDPR information to the user" at bounding box center [46, 130] width 0 height 5
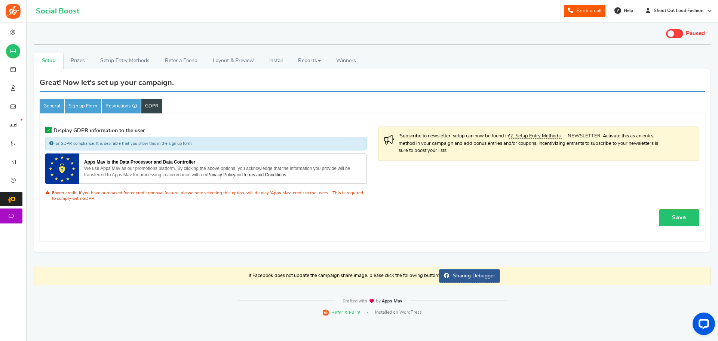
click at [50, 130] on icon at bounding box center [48, 130] width 6 height 6
click at [46, 130] on input "Display GDPR information to the user" at bounding box center [46, 130] width 0 height 5
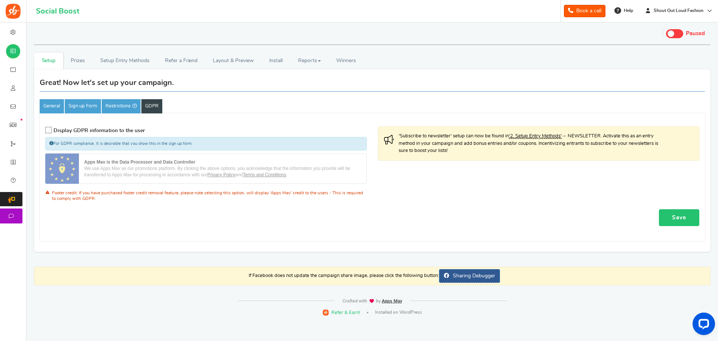
click at [676, 216] on link "Save" at bounding box center [679, 217] width 40 height 17
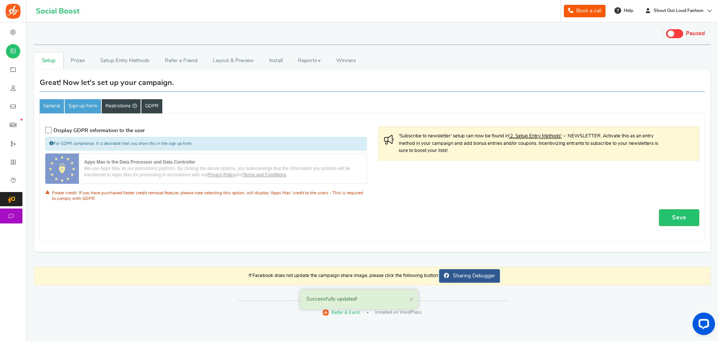
click at [117, 103] on link "Restrictions" at bounding box center [121, 106] width 39 height 14
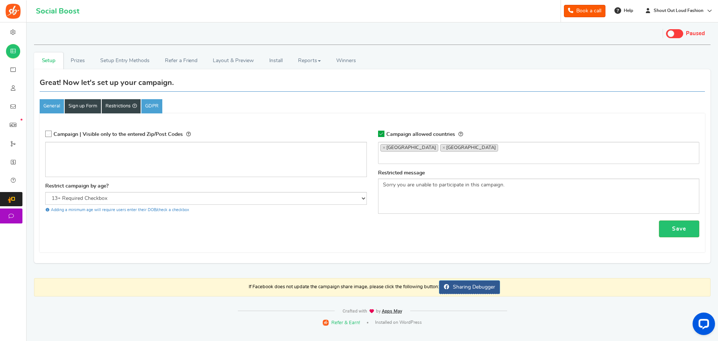
click at [88, 105] on link "Sign up Form" at bounding box center [83, 106] width 36 height 14
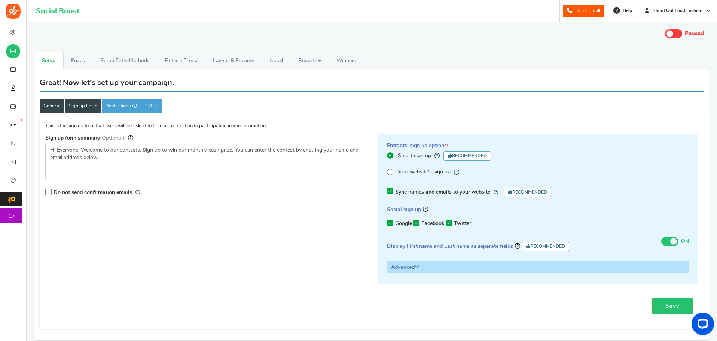
click at [54, 104] on link "General" at bounding box center [52, 106] width 24 height 14
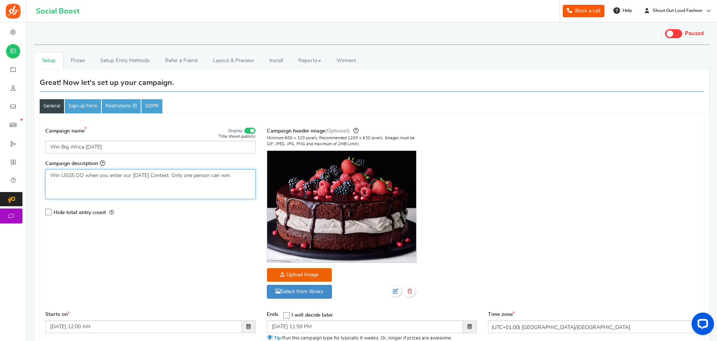
click at [181, 175] on p "Win US$5.OO when you enter our [DATE] Contest. Only one person can win." at bounding box center [150, 175] width 200 height 7
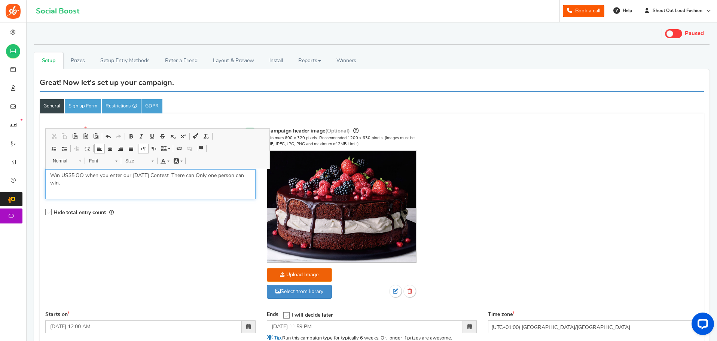
click at [208, 173] on p "Win US$5.OO when you enter our [DATE] Contest. There can Only one person can wi…" at bounding box center [150, 179] width 200 height 15
click at [232, 172] on p "Win US$5.OO when you enter our [DATE] Contest. There can only be nly one person…" at bounding box center [150, 179] width 200 height 15
click at [72, 183] on p "Win US$5.OO when you enter our [DATE] Contest. There can only be one person can…" at bounding box center [150, 179] width 200 height 15
drag, startPoint x: 50, startPoint y: 177, endPoint x: 251, endPoint y: 181, distance: 200.5
click at [251, 181] on div "Win US$5.OO when you enter our [DATE] Contest. There can only be one winner" at bounding box center [150, 184] width 210 height 30
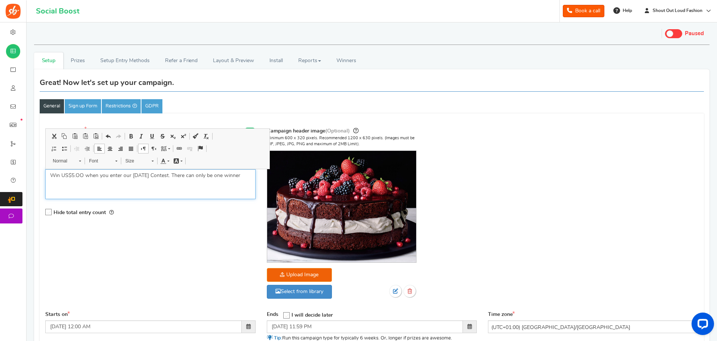
click at [109, 150] on span at bounding box center [110, 148] width 6 height 6
click at [131, 137] on span at bounding box center [131, 136] width 6 height 6
click at [190, 189] on div "Win US$5.OO when you enter our [DATE] Contest. There can only be one winner" at bounding box center [150, 184] width 210 height 30
click at [163, 179] on p "Win US$5.OO when you enter our [DATE] Contest. There can only be one winner" at bounding box center [150, 175] width 200 height 7
click at [212, 234] on div "Campaign name Display Title shown publicly Win Big Africa [DATE] This will be s…" at bounding box center [372, 217] width 664 height 188
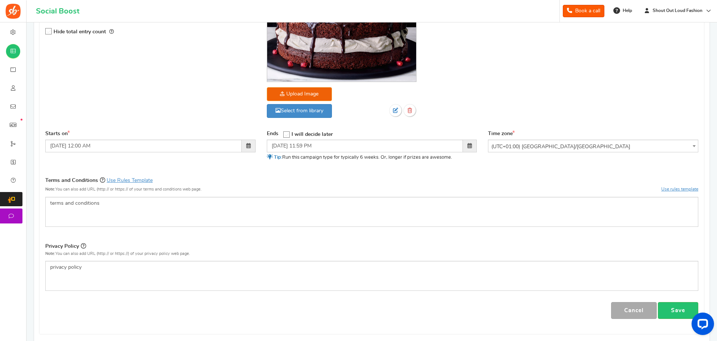
scroll to position [187, 0]
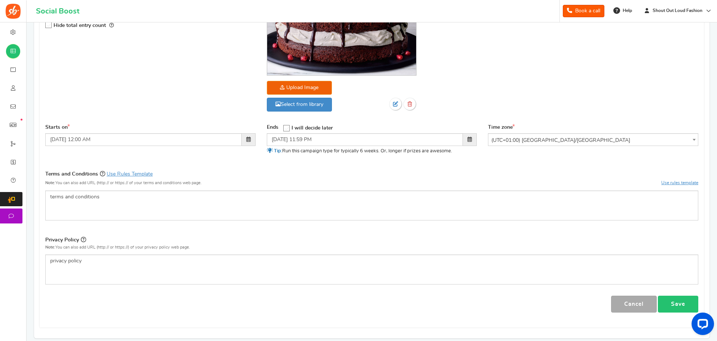
click at [678, 303] on link "Save" at bounding box center [678, 303] width 40 height 17
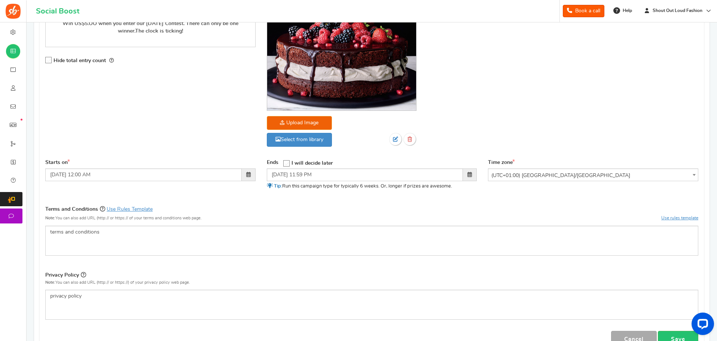
scroll to position [141, 0]
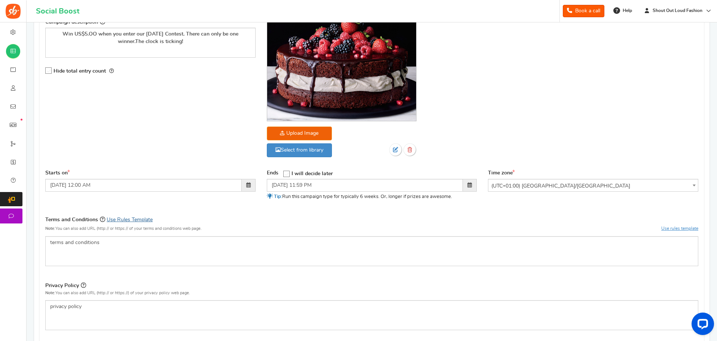
click at [145, 218] on link "Use Rules Template" at bounding box center [130, 219] width 46 height 5
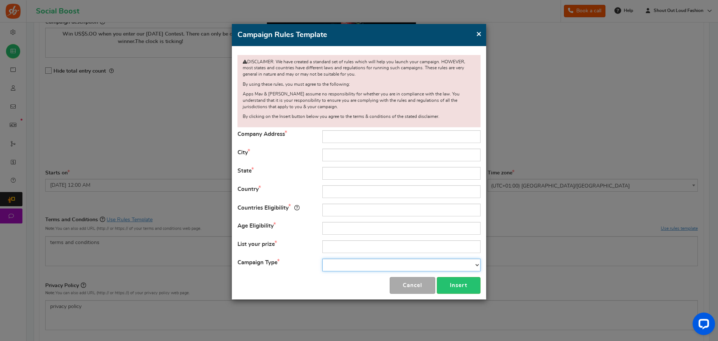
click at [476, 265] on select "Contest Giveaway Lottery Offer Raffle Sweepstakes Other" at bounding box center [401, 264] width 158 height 13
select select "Giveaway"
click at [322, 258] on select "Contest Giveaway Lottery Offer Raffle Sweepstakes Other" at bounding box center [401, 264] width 158 height 13
click at [341, 247] on input "text" at bounding box center [401, 246] width 158 height 13
type input "Monthly Cash Giveaway"
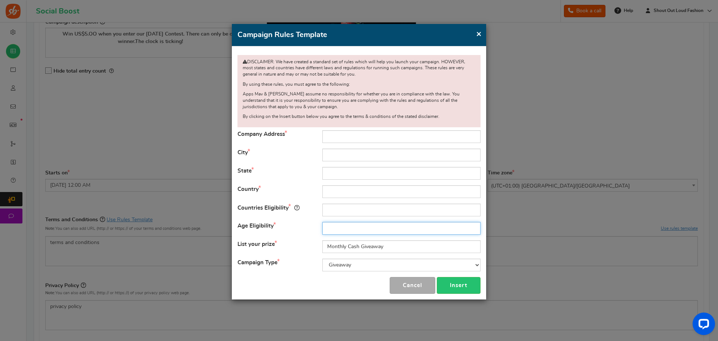
click at [325, 224] on input "text" at bounding box center [401, 228] width 158 height 13
type input "13"
click at [328, 210] on input "text" at bounding box center [401, 209] width 158 height 13
type input "[GEOGRAPHIC_DATA],[GEOGRAPHIC_DATA]"
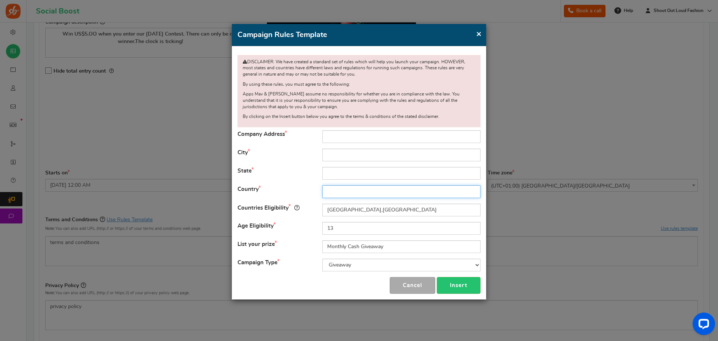
click at [332, 191] on input "text" at bounding box center [401, 191] width 158 height 13
type input "[GEOGRAPHIC_DATA]"
click at [328, 175] on input "text" at bounding box center [401, 173] width 158 height 13
type input "Westmidlands"
click at [330, 153] on input "text" at bounding box center [401, 154] width 158 height 13
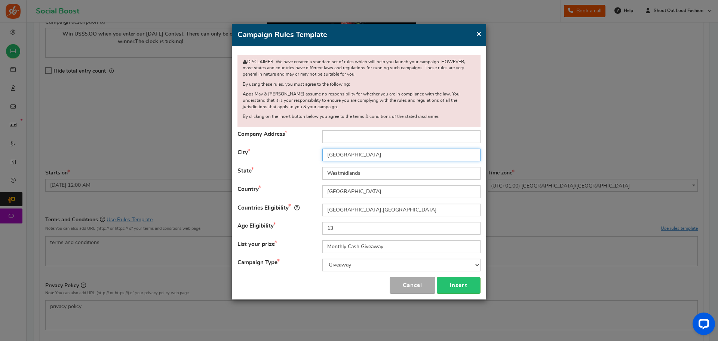
type input "[GEOGRAPHIC_DATA]"
click at [331, 137] on input "text" at bounding box center [401, 136] width 158 height 13
type input "Mayflower Drive"
click at [462, 285] on button "Insert" at bounding box center [459, 285] width 44 height 17
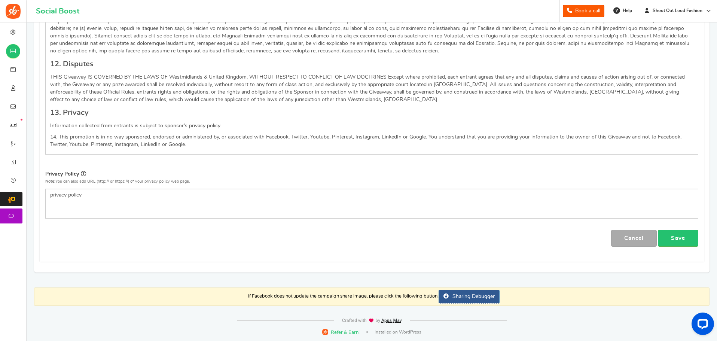
scroll to position [871, 0]
click at [679, 237] on link "Save" at bounding box center [678, 237] width 40 height 17
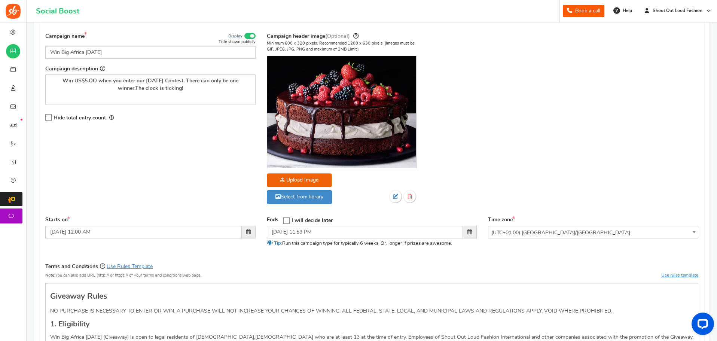
scroll to position [0, 0]
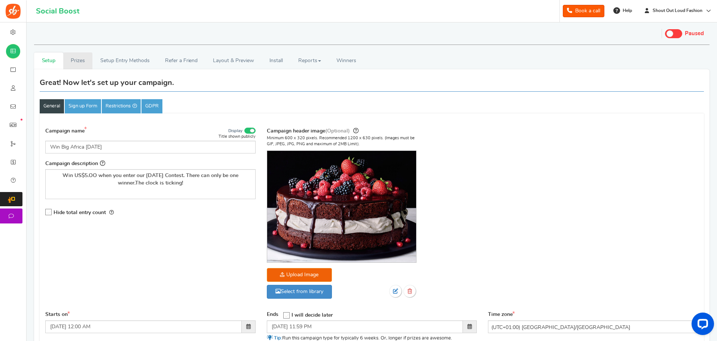
click at [77, 58] on link "Prizes" at bounding box center [78, 60] width 30 height 17
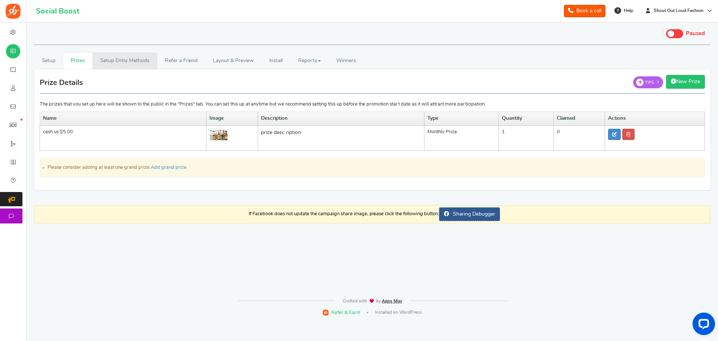
click at [128, 57] on link "Setup Entry Methods" at bounding box center [124, 60] width 65 height 17
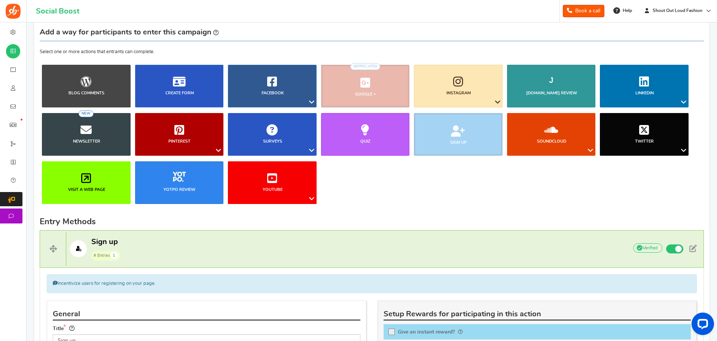
scroll to position [37, 0]
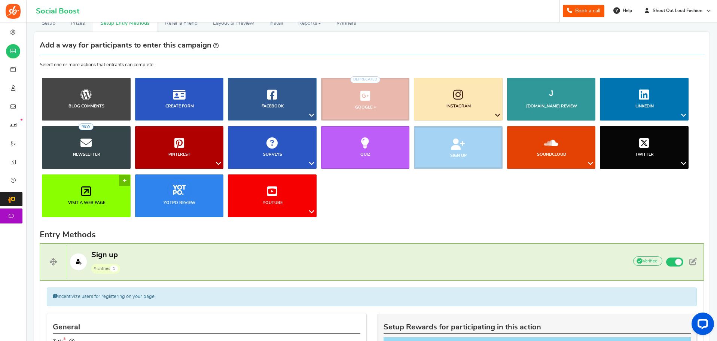
click at [92, 194] on link "Visit a web page" at bounding box center [86, 195] width 89 height 43
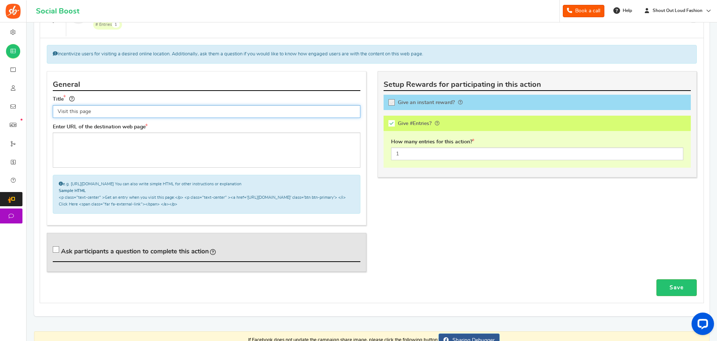
scroll to position [501, 0]
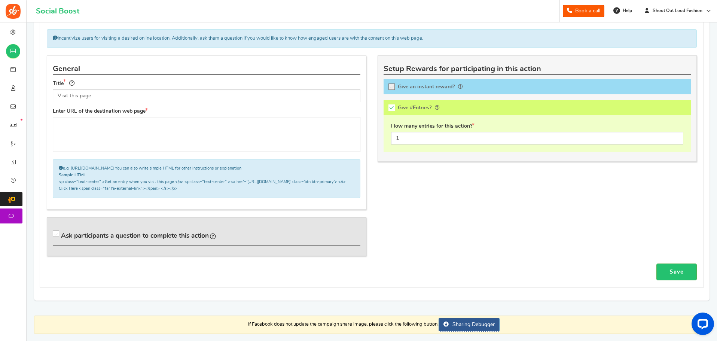
click at [57, 232] on icon at bounding box center [56, 234] width 6 height 6
click at [57, 232] on input "Ask participants a question to complete this action" at bounding box center [56, 235] width 7 height 7
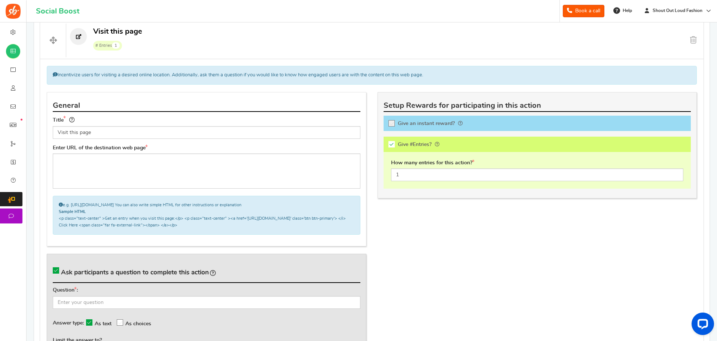
scroll to position [464, 0]
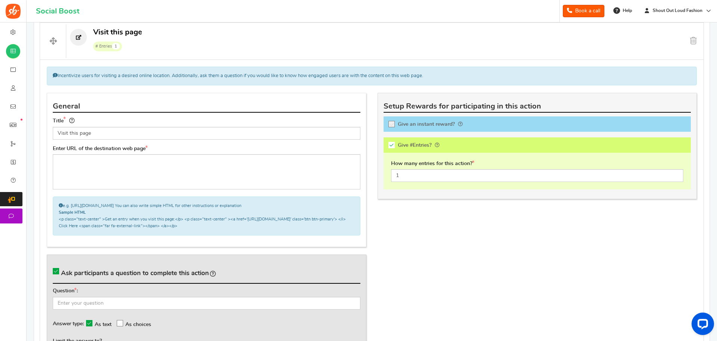
click at [56, 269] on icon at bounding box center [56, 271] width 6 height 6
click at [56, 269] on input "Ask participants a question to complete this action" at bounding box center [56, 272] width 7 height 7
checkbox input "false"
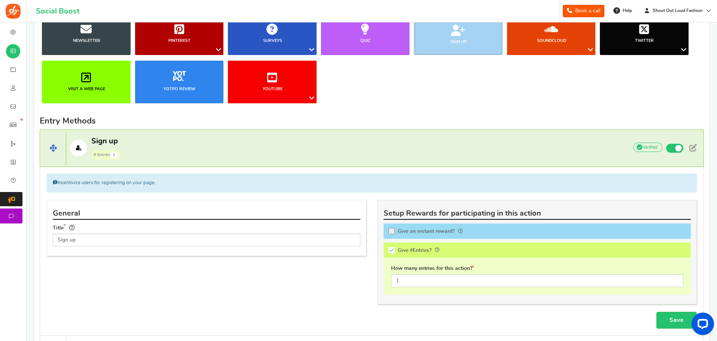
scroll to position [165, 0]
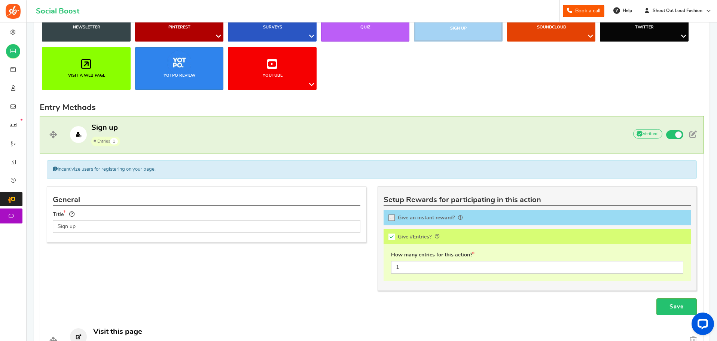
click at [193, 181] on div "Incentivize users for registering on your page. Don't incentivize people to lik…" at bounding box center [372, 237] width 664 height 168
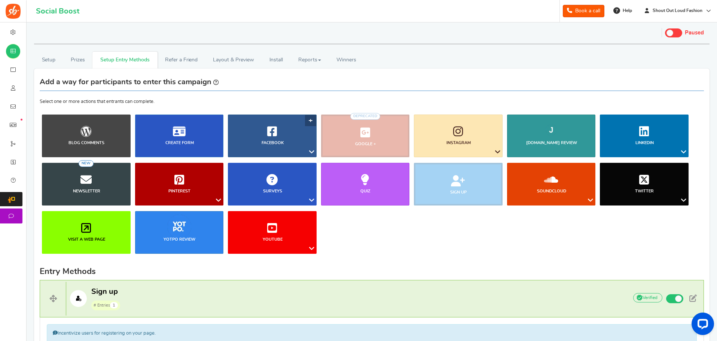
scroll to position [0, 0]
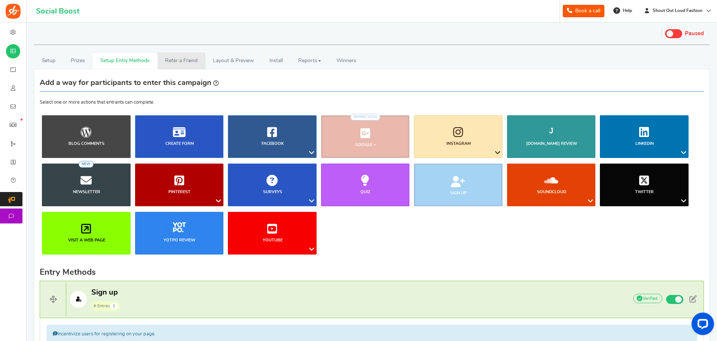
click at [181, 58] on link "Refer a Friend" at bounding box center [181, 60] width 48 height 17
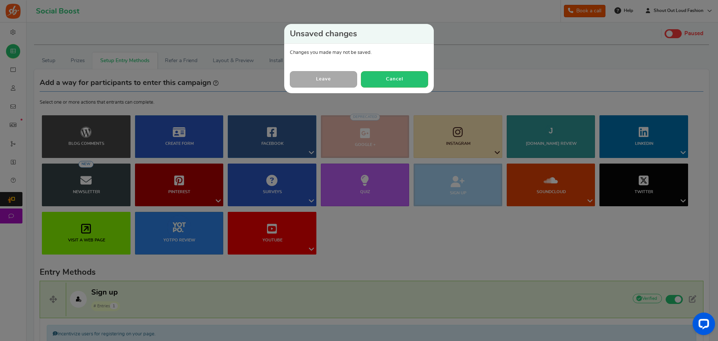
click at [331, 79] on link "Leave" at bounding box center [323, 79] width 67 height 16
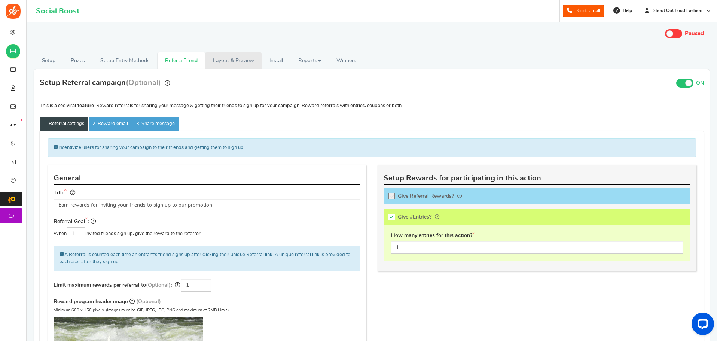
click at [228, 59] on link "Layout & Preview" at bounding box center [233, 60] width 56 height 17
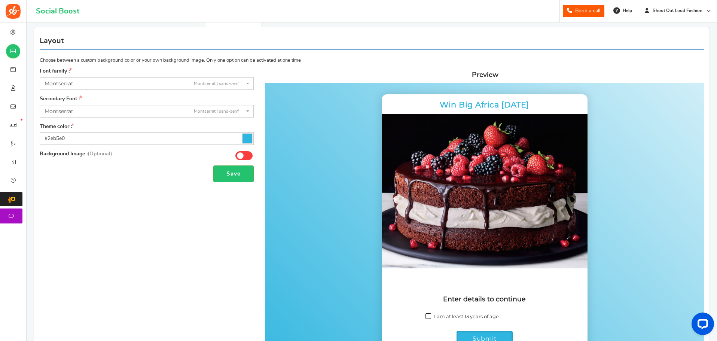
scroll to position [37, 0]
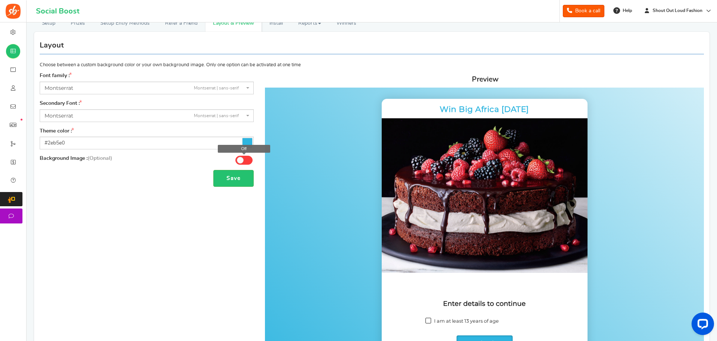
click at [242, 161] on span at bounding box center [240, 160] width 7 height 7
click at [0, 0] on input "Off" at bounding box center [0, 0] width 0 height 0
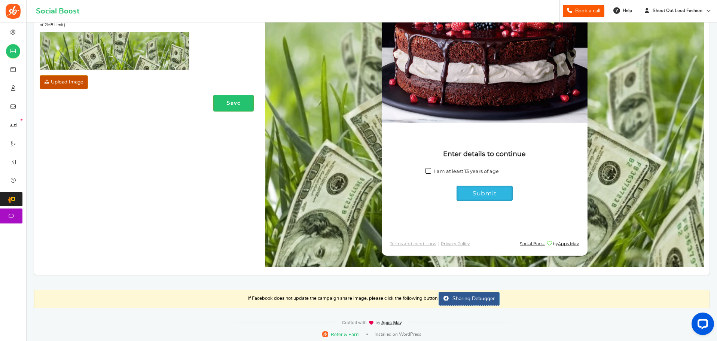
scroll to position [150, 0]
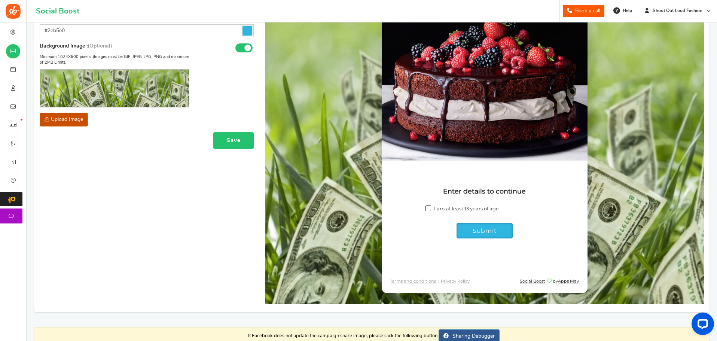
click at [232, 140] on button "Save" at bounding box center [233, 140] width 40 height 17
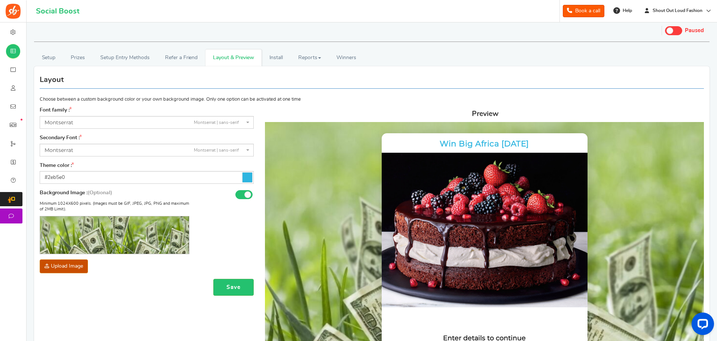
scroll to position [0, 0]
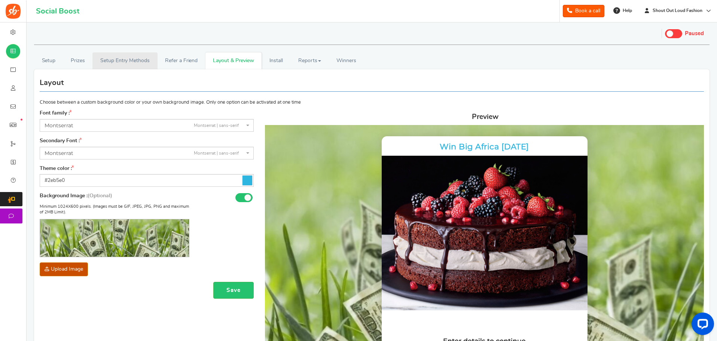
click at [135, 59] on link "Setup Entry Methods" at bounding box center [124, 60] width 65 height 17
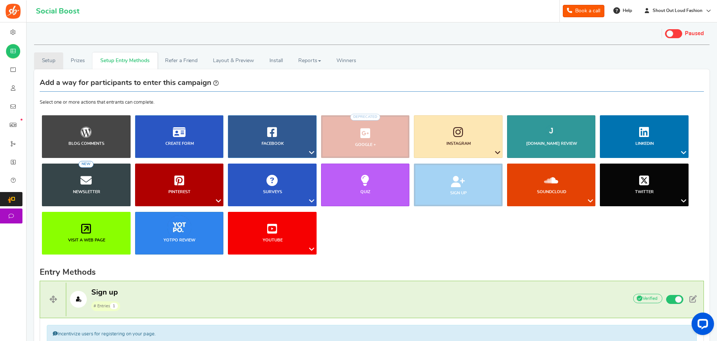
click at [50, 58] on link "Setup" at bounding box center [48, 60] width 29 height 17
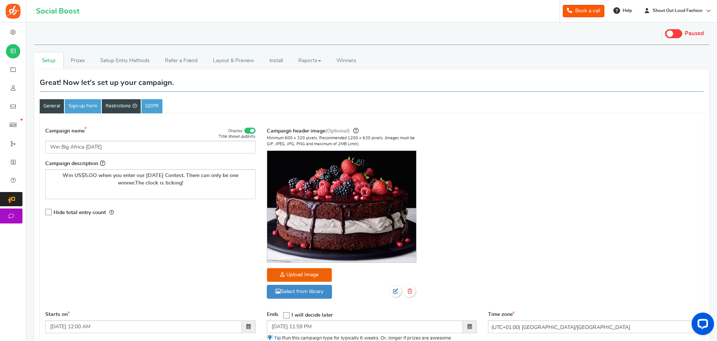
click at [123, 101] on link "Restrictions" at bounding box center [121, 106] width 39 height 14
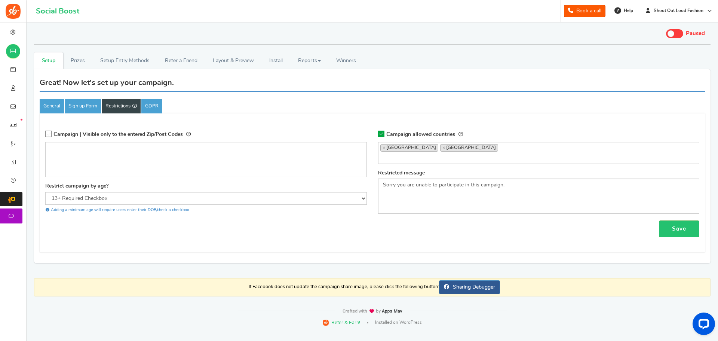
click at [459, 150] on ul "× [GEOGRAPHIC_DATA] × [GEOGRAPHIC_DATA]" at bounding box center [539, 151] width 321 height 19
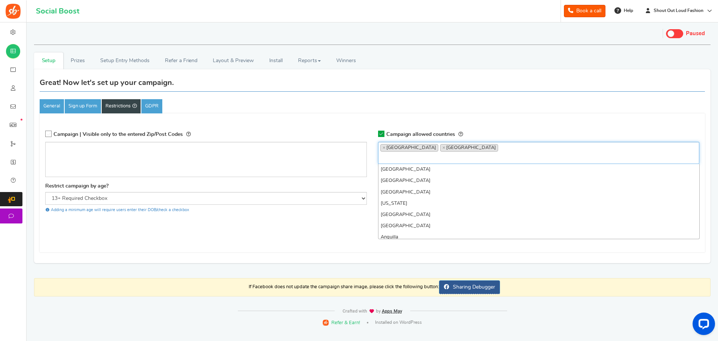
scroll to position [2191, 0]
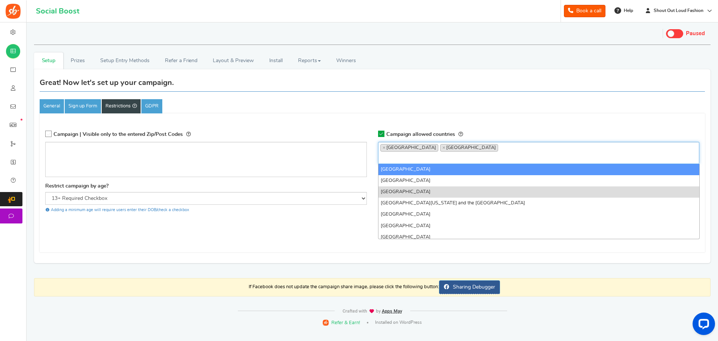
click at [389, 157] on input "search" at bounding box center [538, 156] width 317 height 7
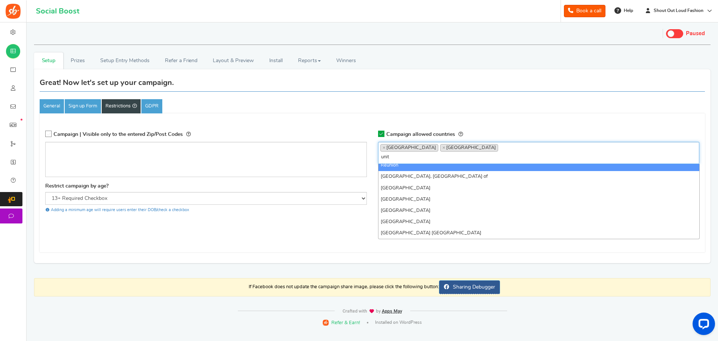
scroll to position [0, 0]
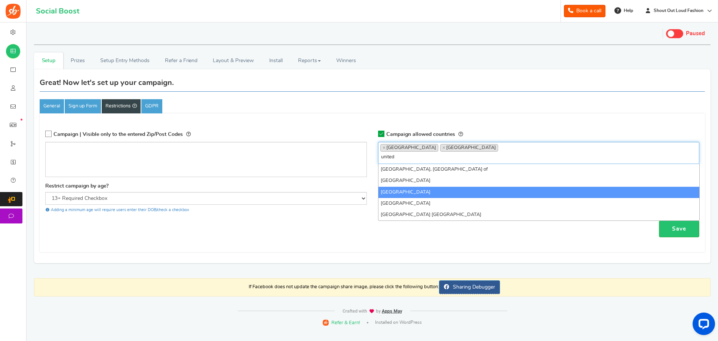
type input "united"
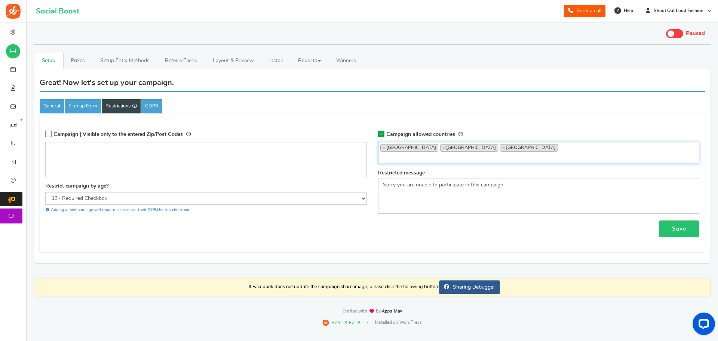
click at [399, 156] on input "search" at bounding box center [538, 156] width 317 height 7
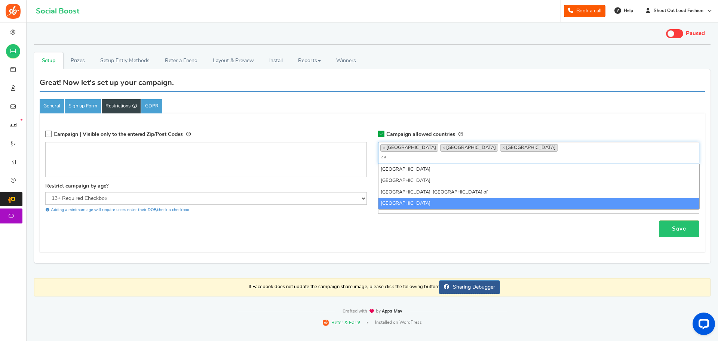
type input "za"
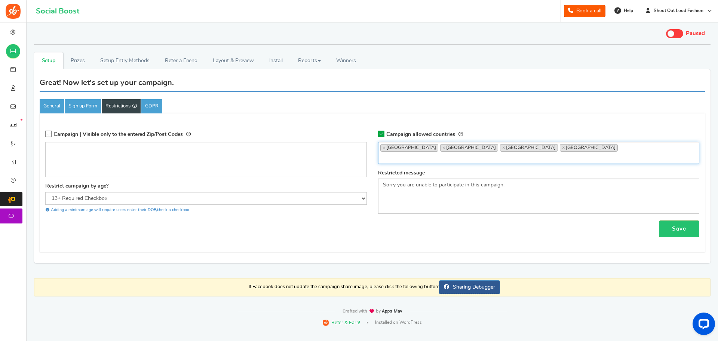
click at [392, 156] on input "search" at bounding box center [538, 156] width 317 height 7
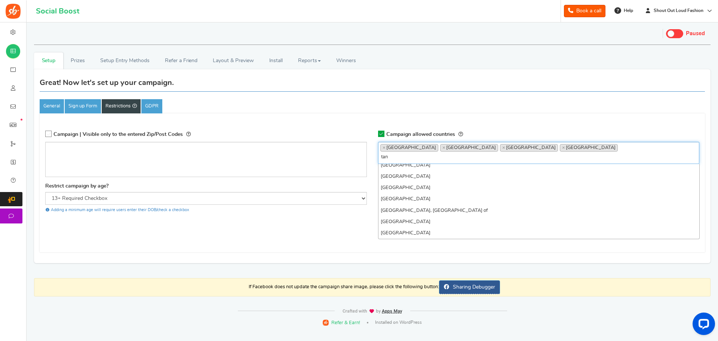
scroll to position [38, 0]
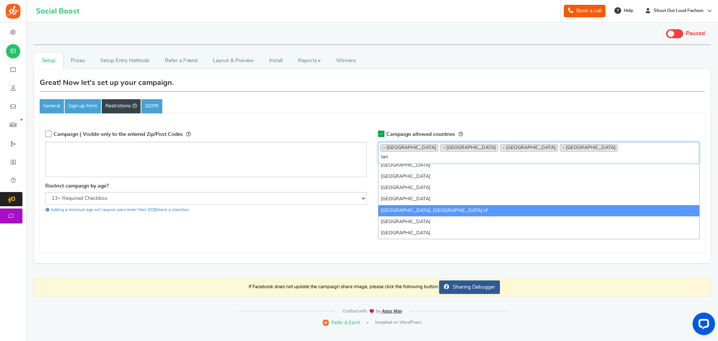
type input "tan"
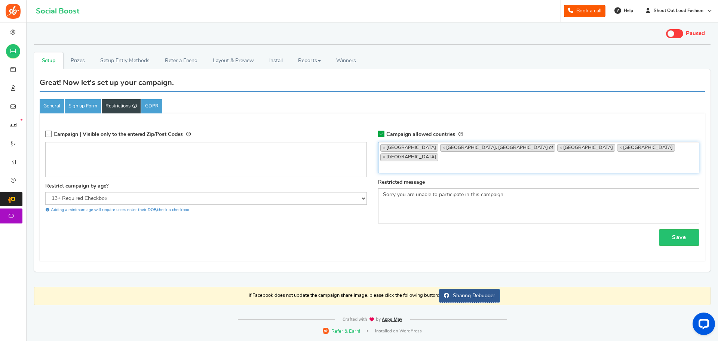
click at [599, 146] on ul "× [GEOGRAPHIC_DATA] × [GEOGRAPHIC_DATA], [GEOGRAPHIC_DATA] [GEOGRAPHIC_DATA] × …" at bounding box center [539, 156] width 321 height 28
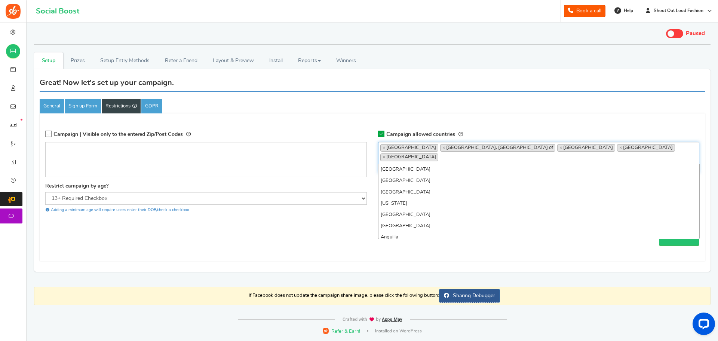
scroll to position [2191, 0]
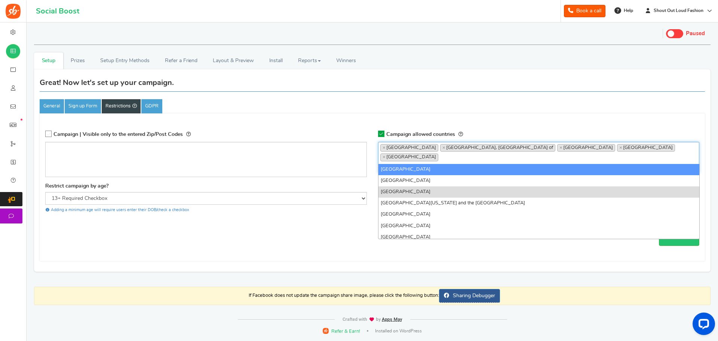
click at [389, 163] on input "search" at bounding box center [538, 166] width 317 height 7
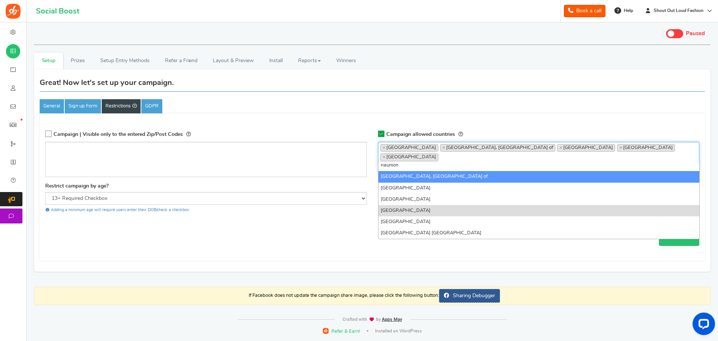
scroll to position [0, 0]
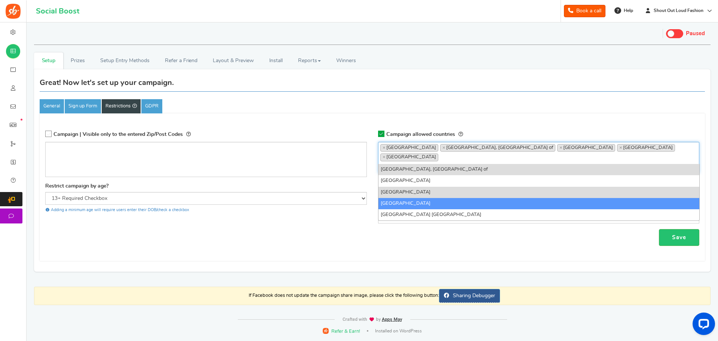
type input "united"
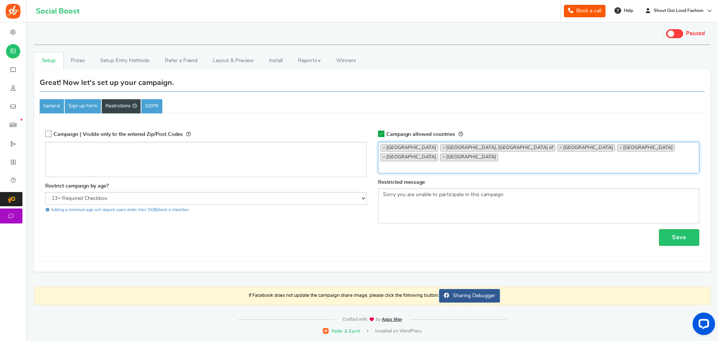
click at [390, 163] on input "search" at bounding box center [538, 166] width 317 height 7
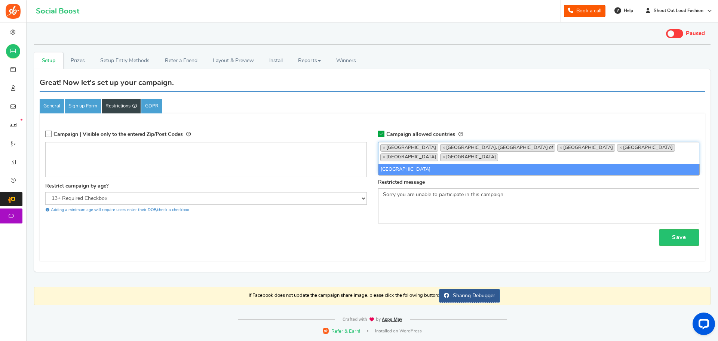
type input "bots"
select select "BW"
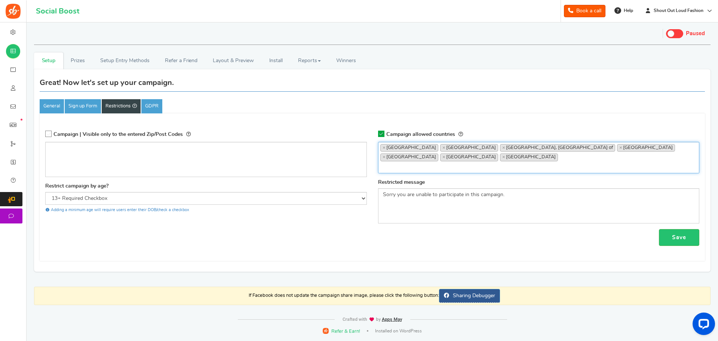
click at [392, 163] on input "search" at bounding box center [538, 166] width 317 height 7
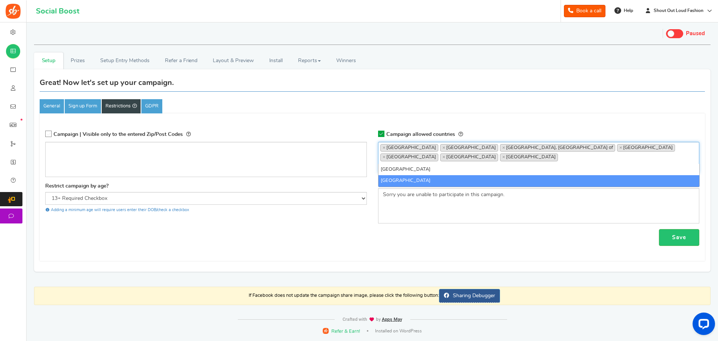
type input "nig"
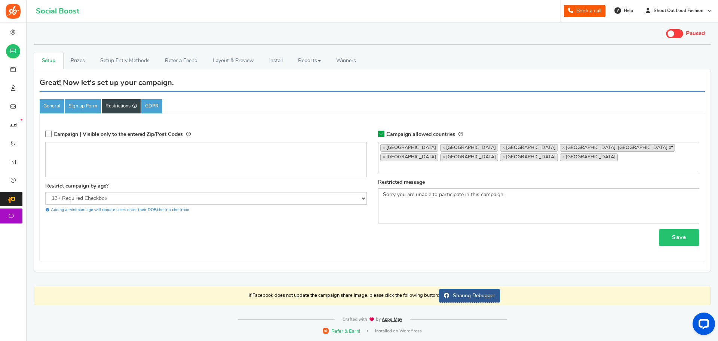
click at [678, 229] on link "Save" at bounding box center [679, 237] width 40 height 17
